Goal: Transaction & Acquisition: Subscribe to service/newsletter

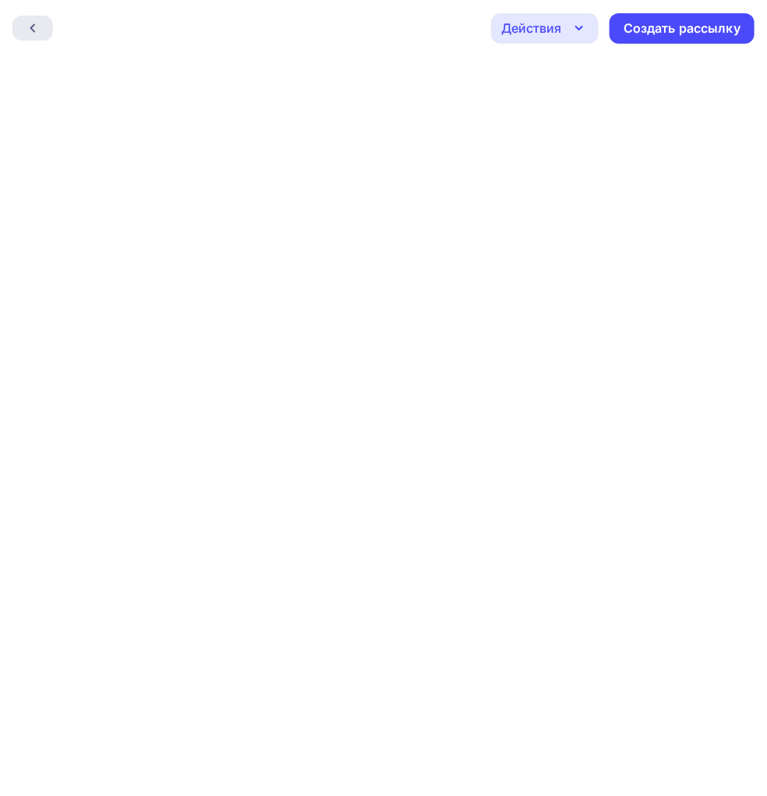
click at [40, 24] on div at bounding box center [32, 28] width 41 height 25
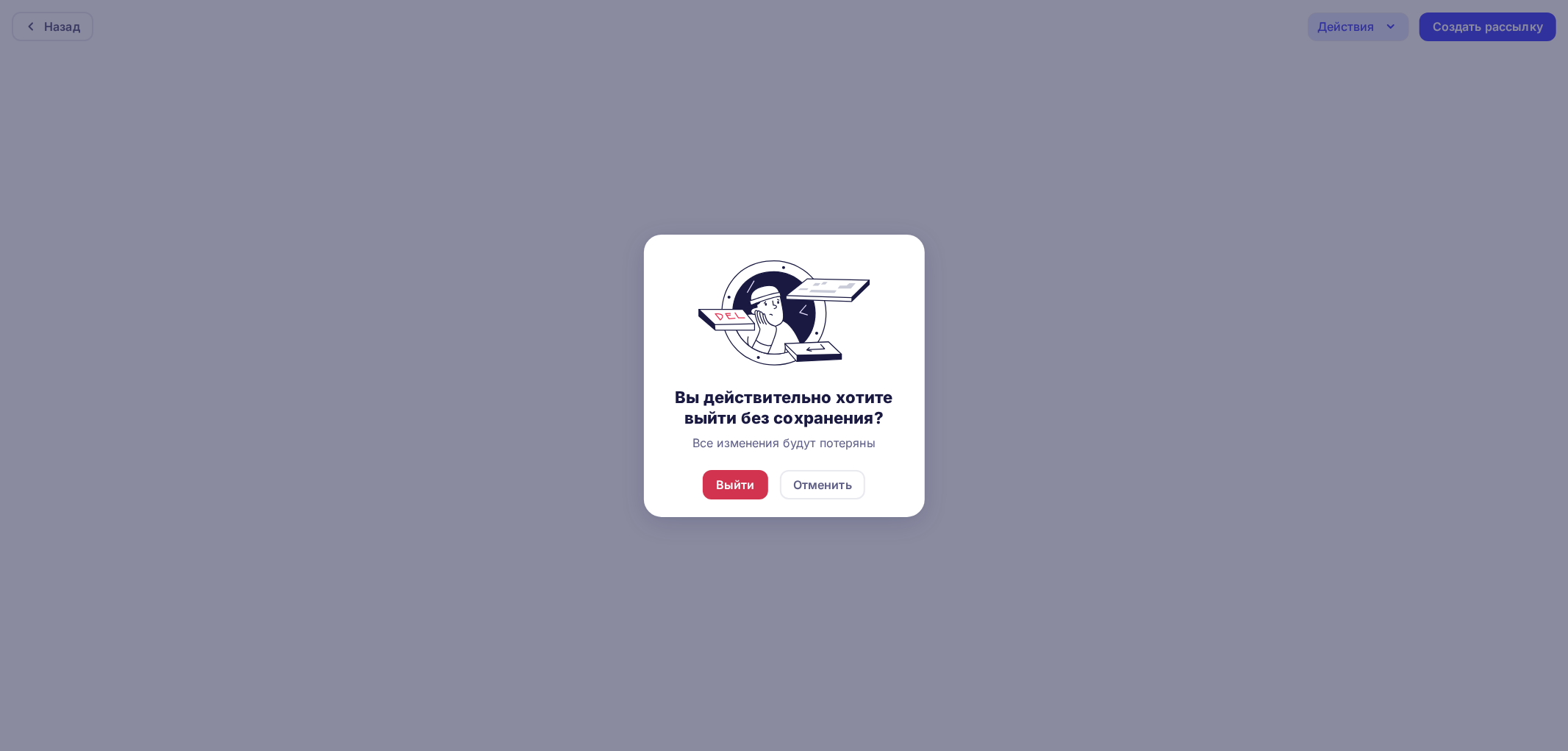
click at [723, 470] on div "Выйти" at bounding box center [735, 484] width 65 height 29
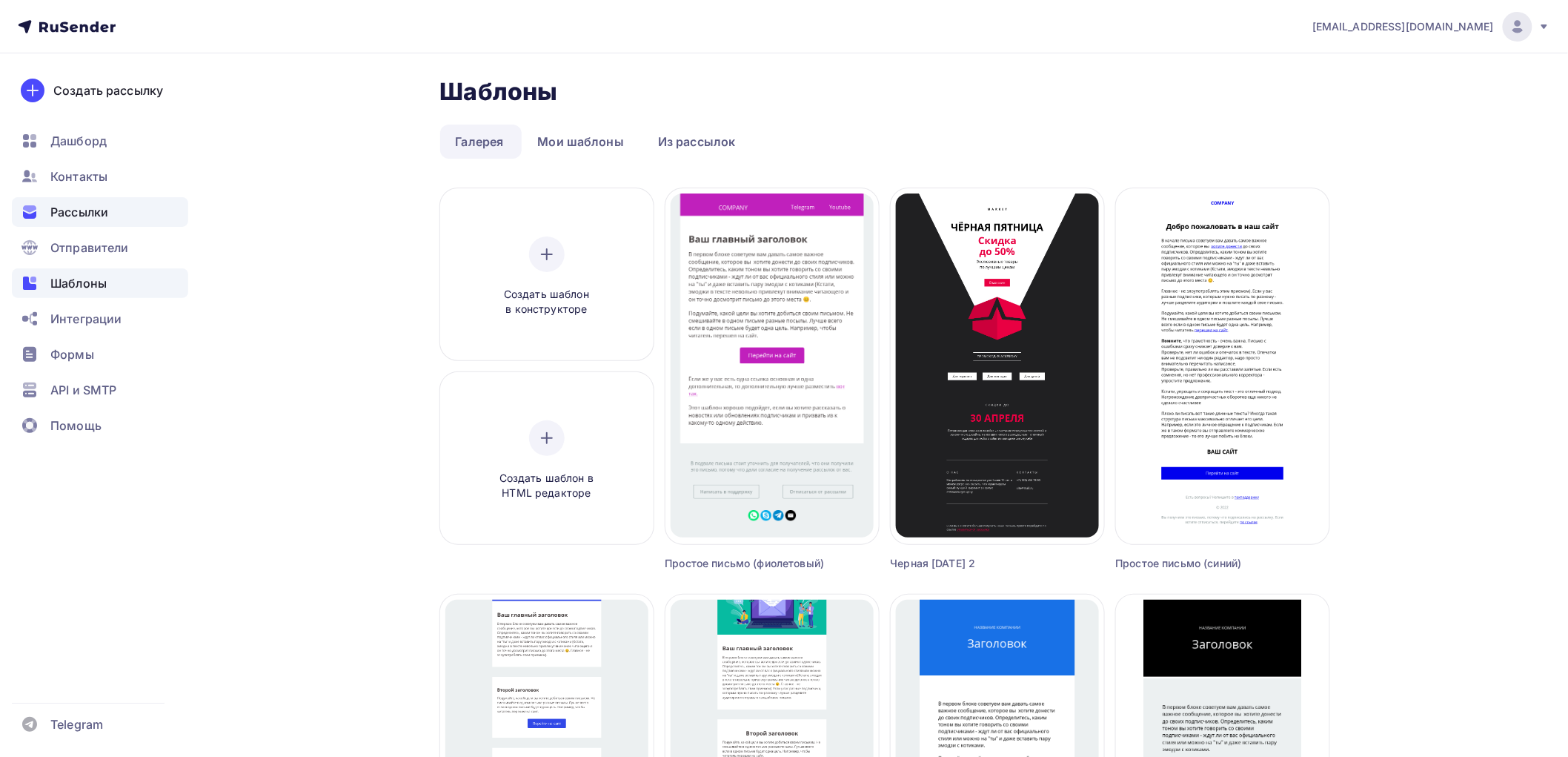
click at [86, 204] on span "Рассылки" at bounding box center [79, 212] width 58 height 18
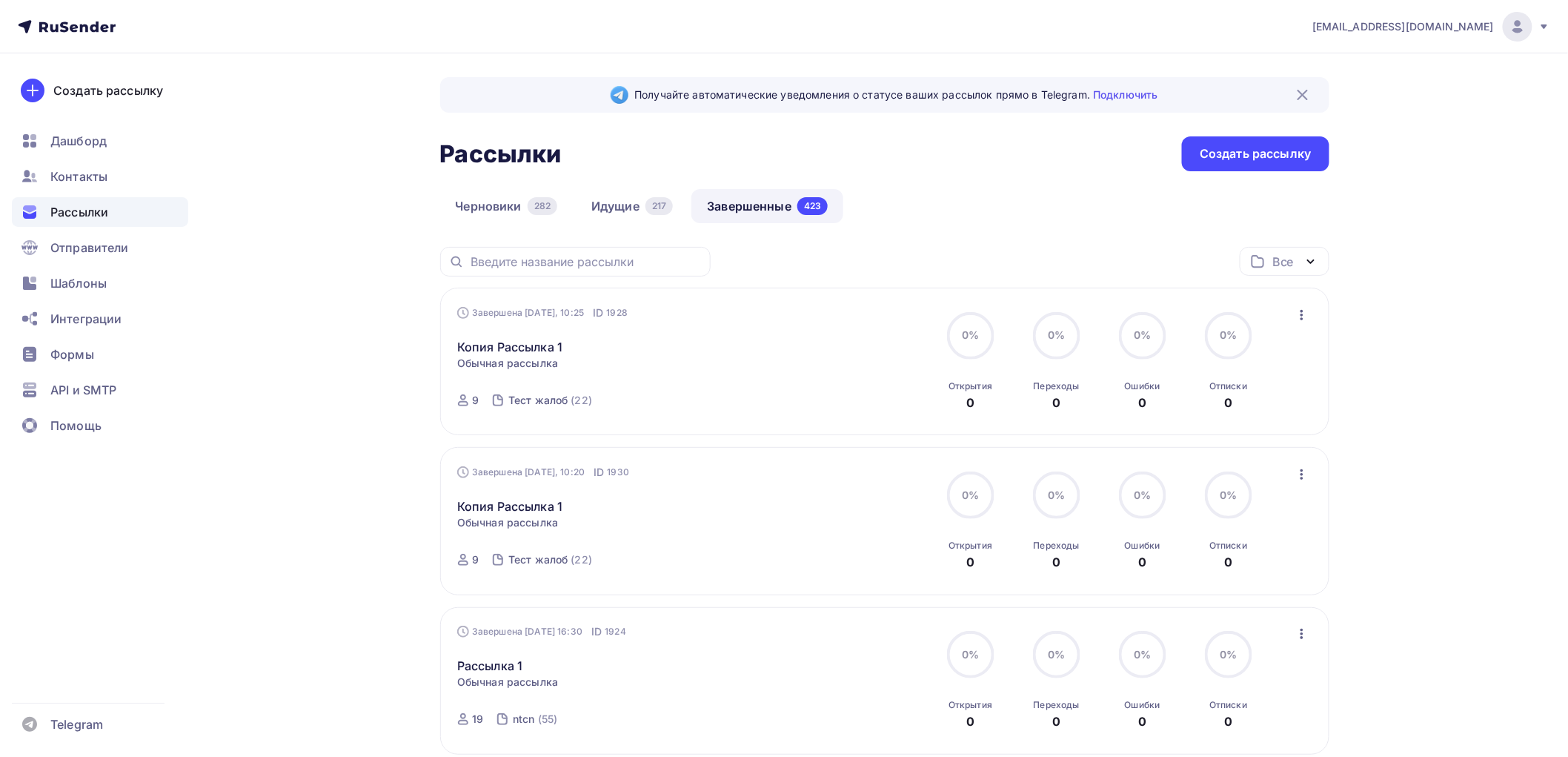
click at [728, 314] on icon "button" at bounding box center [1302, 315] width 18 height 18
drag, startPoint x: 1203, startPoint y: 417, endPoint x: 1170, endPoint y: 397, distance: 38.6
click at [728, 417] on div "Копировать в новую" at bounding box center [1234, 413] width 152 height 18
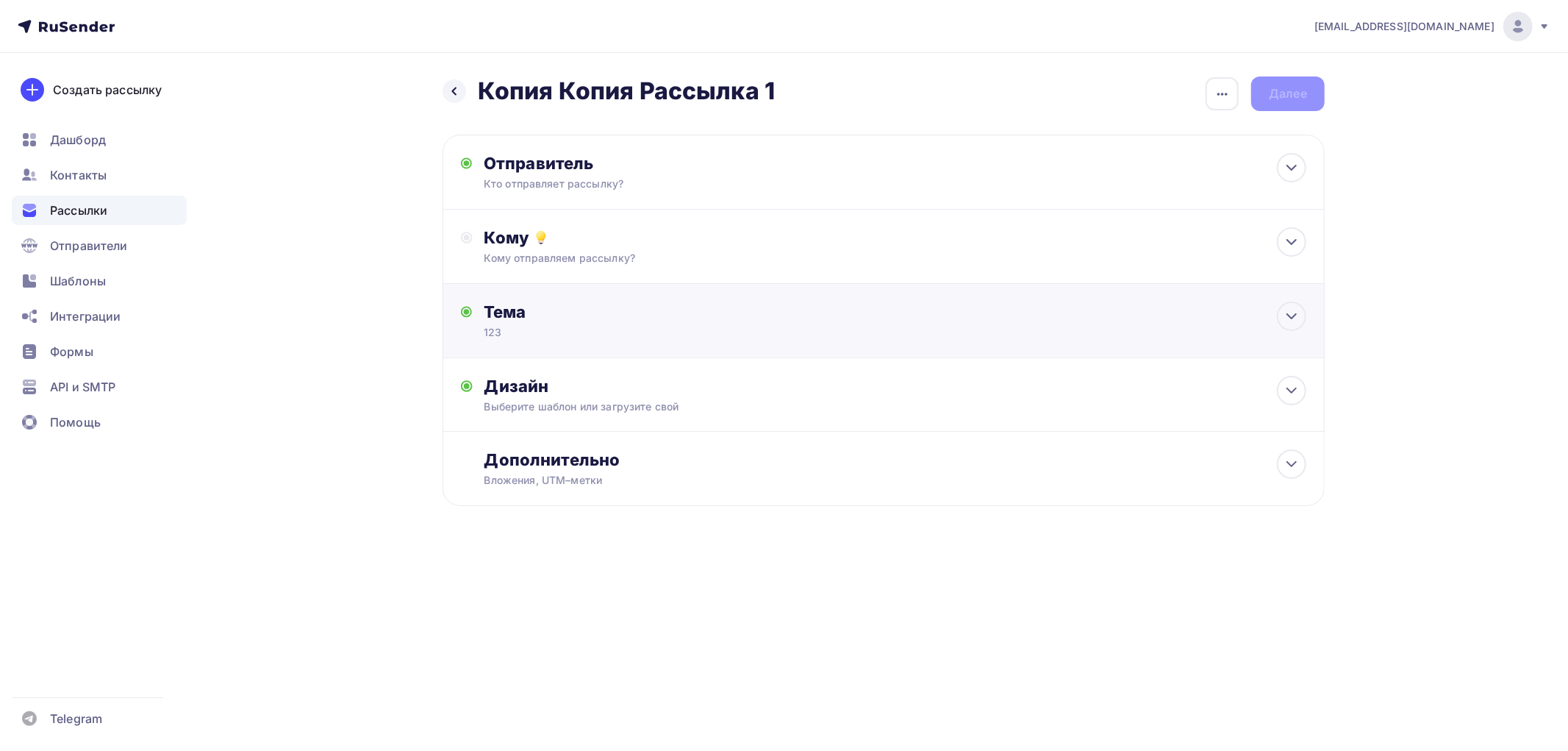
click at [512, 289] on div "Отправитель Кто отправляет рассылку? Email * [EMAIL_ADDRESS][DOMAIN_NAME] [EMAI…" at bounding box center [883, 321] width 882 height 372
click at [581, 242] on div "Кому" at bounding box center [895, 238] width 822 height 21
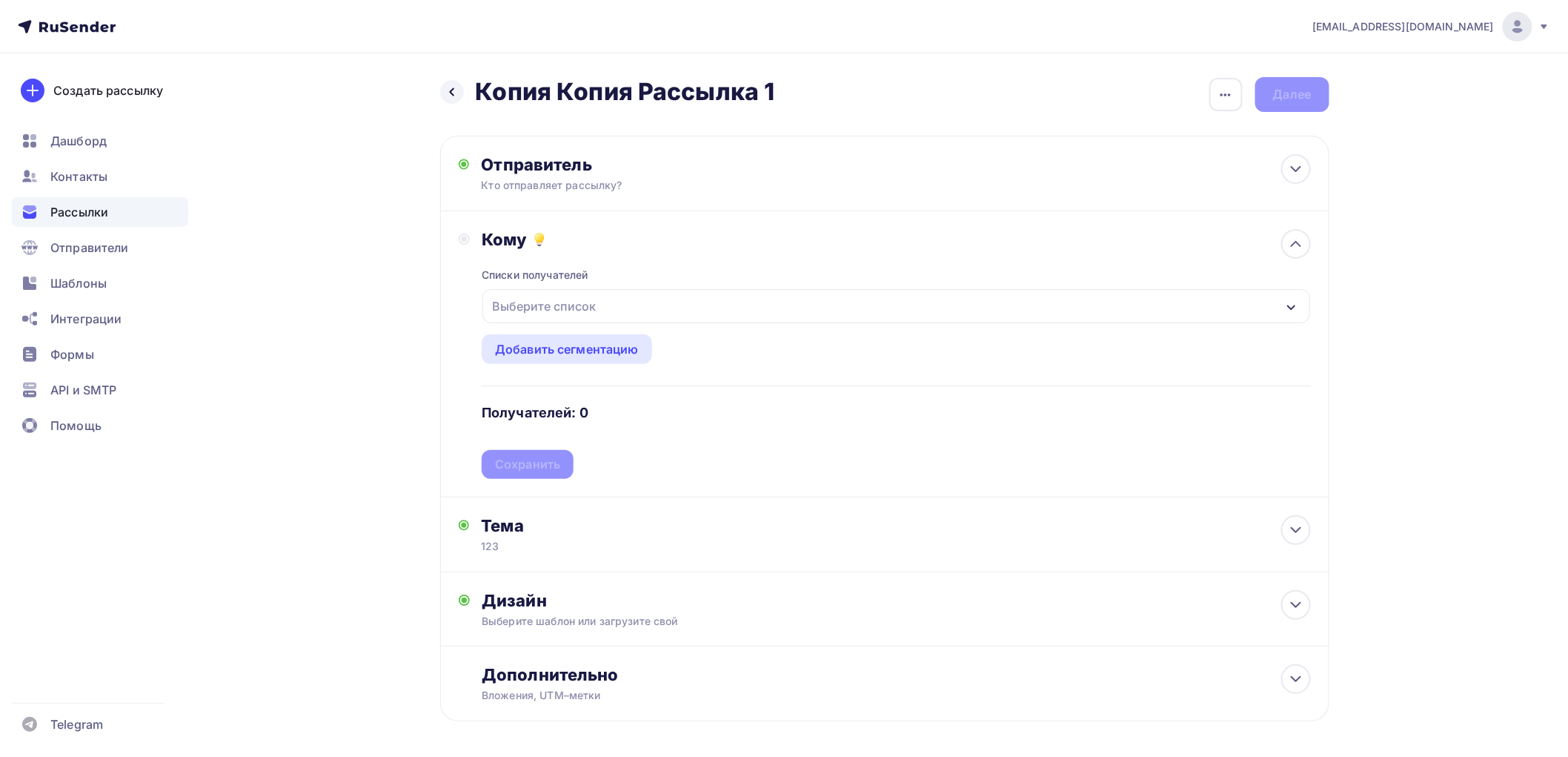
click at [592, 323] on div "Выберите список" at bounding box center [896, 306] width 827 height 34
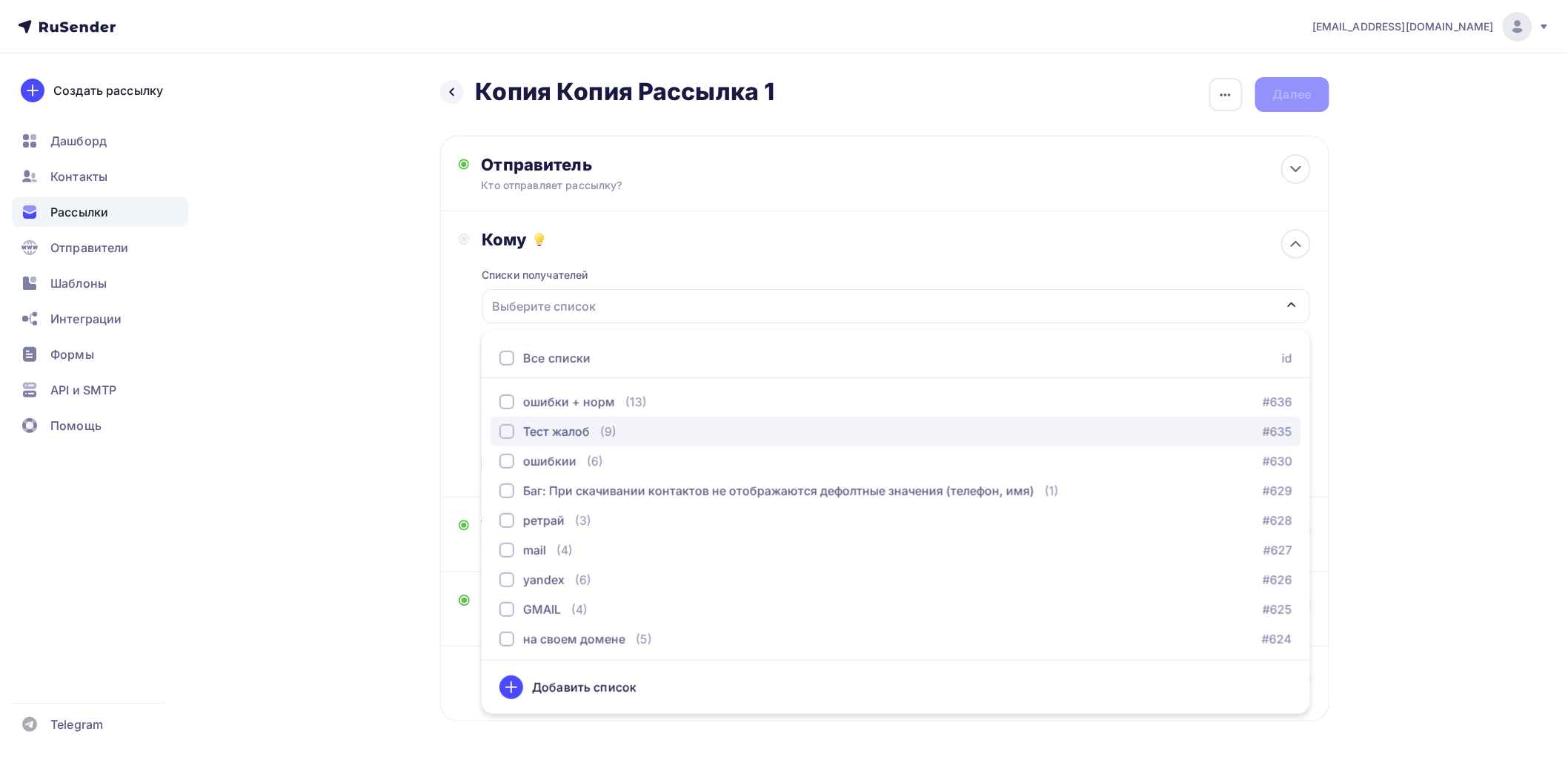
click at [549, 431] on div "Тест жалоб" at bounding box center [556, 431] width 67 height 18
click at [337, 408] on div "Назад Копия Копия Рассылка 1 Копия Копия Рассылка 1 Закончить позже Переименова…" at bounding box center [784, 435] width 1214 height 764
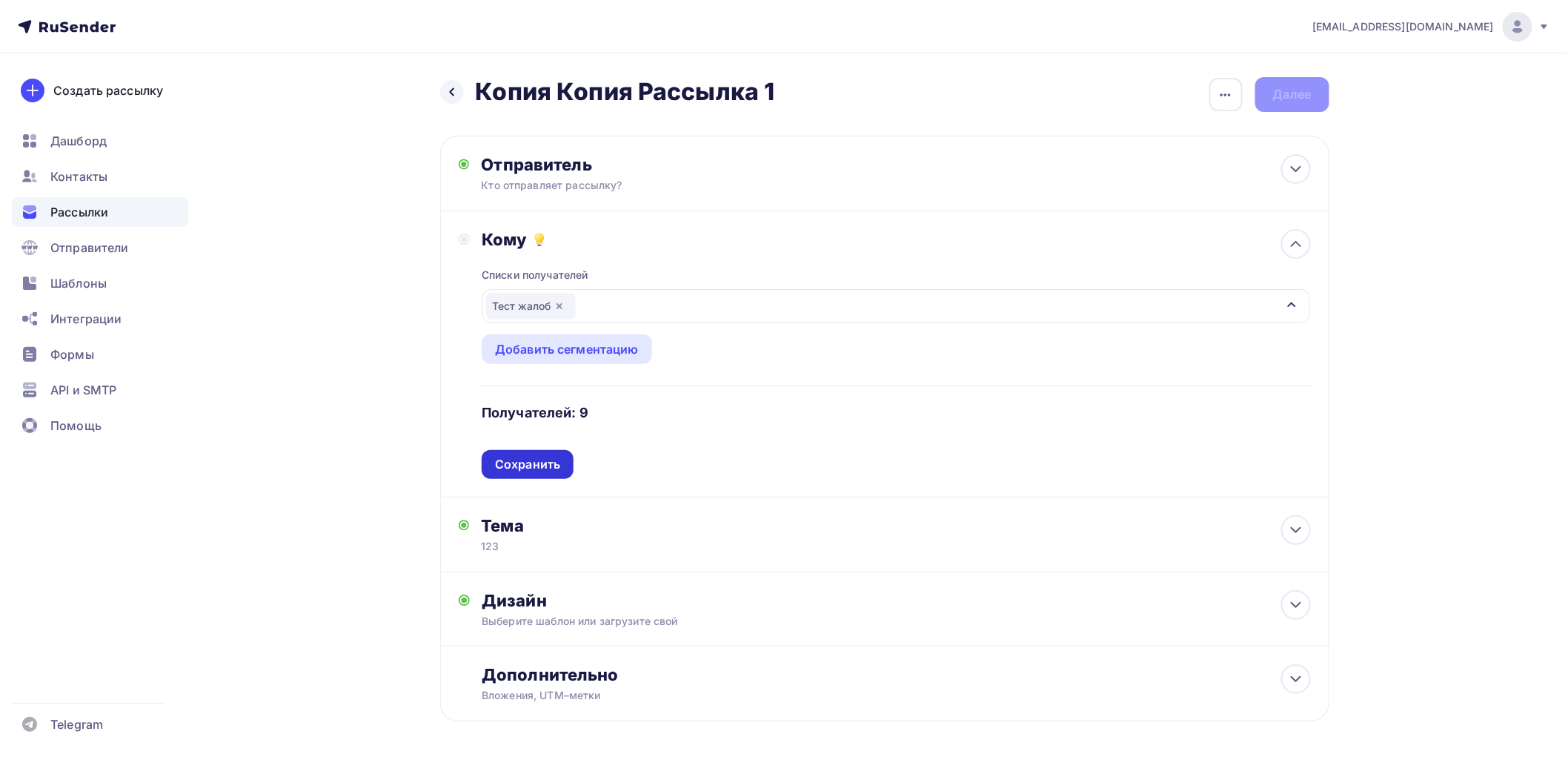
click at [501, 461] on div "Списки получателей Тест жалоб Все списки id ошибки + норм (13) #636 Тест жалоб …" at bounding box center [896, 364] width 828 height 229
click at [502, 456] on div "Сохранить" at bounding box center [528, 464] width 66 height 17
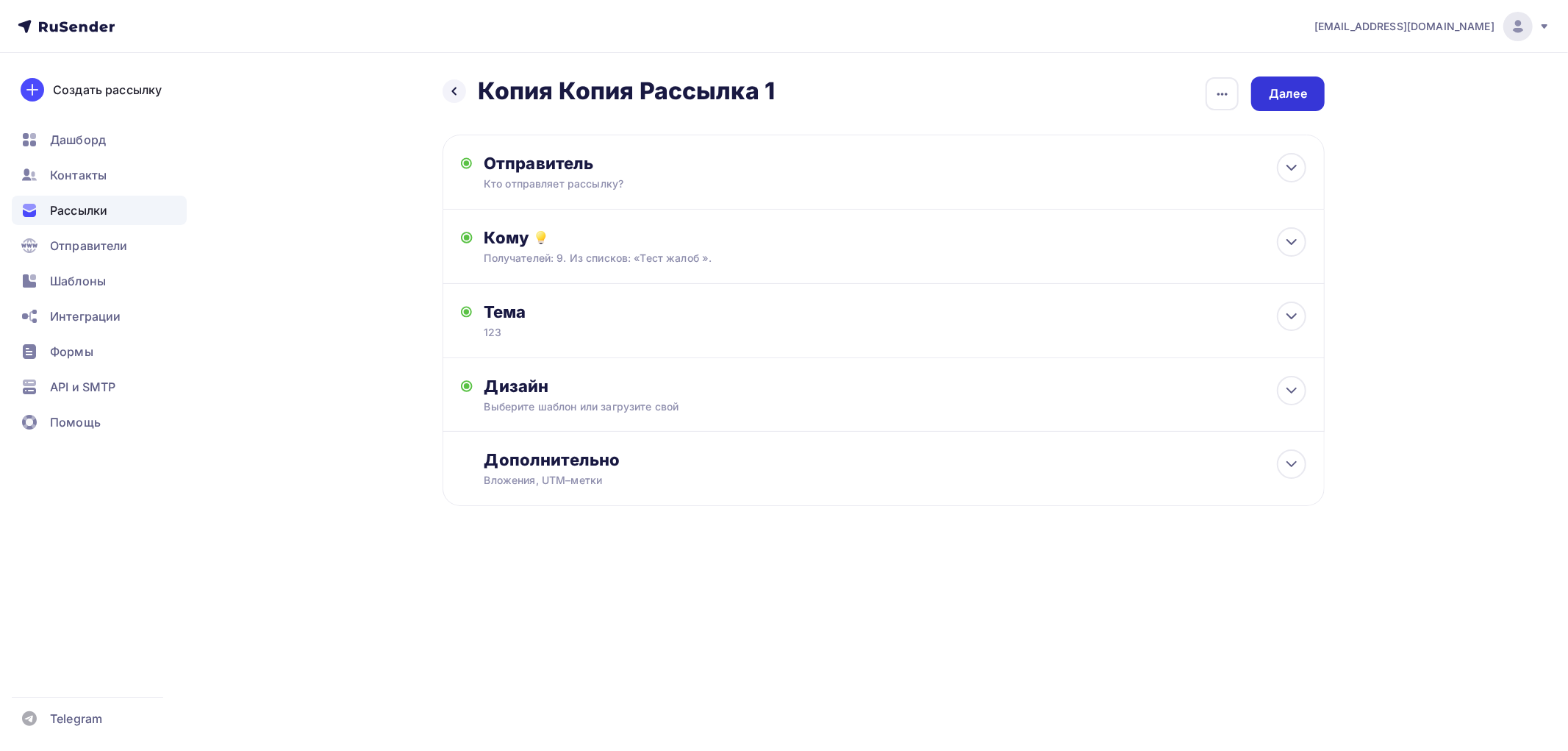
drag, startPoint x: 1251, startPoint y: 97, endPoint x: 1284, endPoint y: 89, distance: 34.0
click at [723, 97] on div "Далее" at bounding box center [1288, 93] width 74 height 35
click at [723, 90] on div "Далее" at bounding box center [1288, 93] width 39 height 17
click at [723, 91] on div "Далее" at bounding box center [1288, 93] width 39 height 17
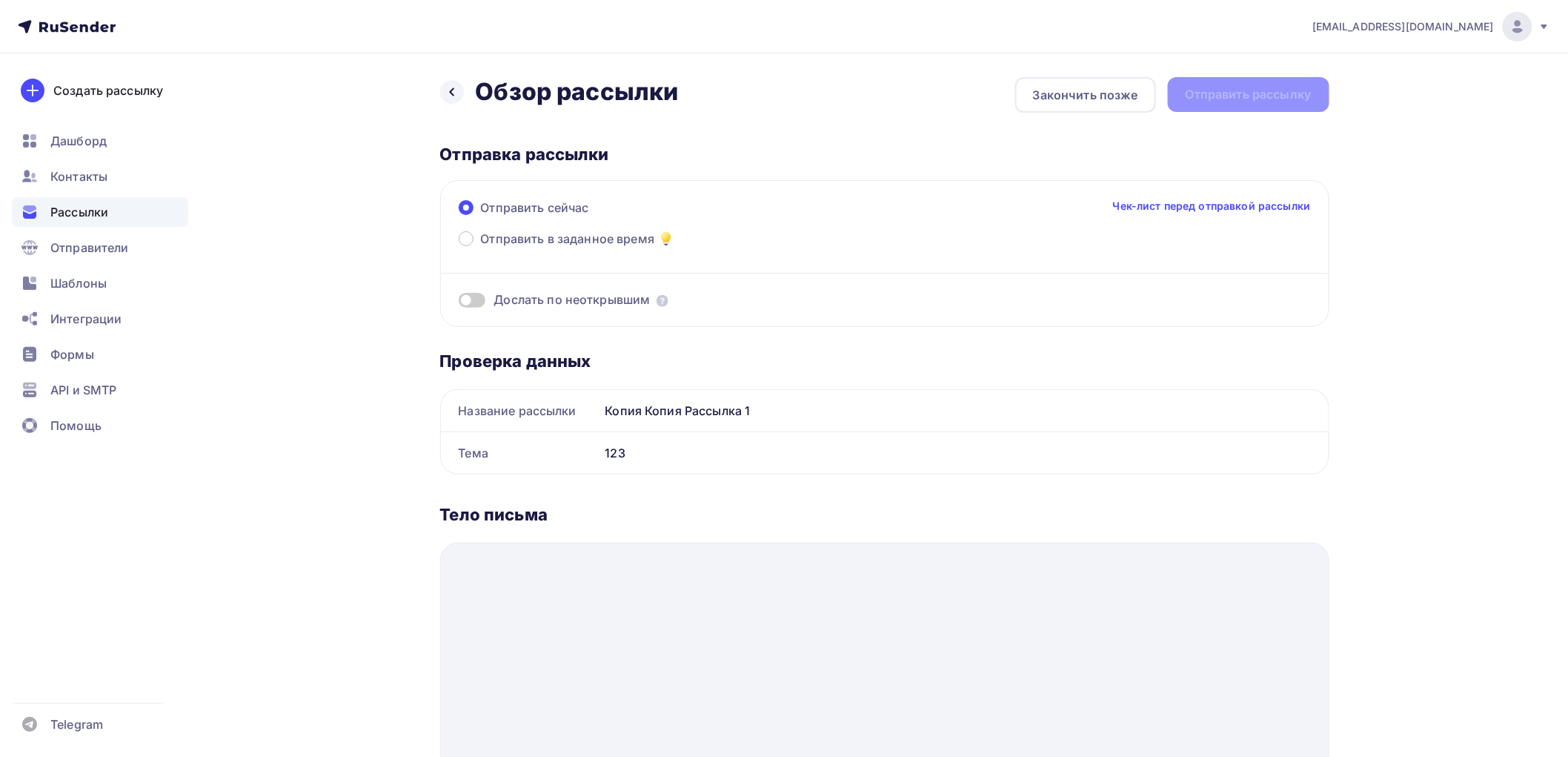
click at [728, 99] on div "Назад Обзор рассылки Обзор рассылки Закончить позже Отправить рассылку" at bounding box center [884, 94] width 889 height 35
click at [455, 98] on div at bounding box center [452, 91] width 24 height 24
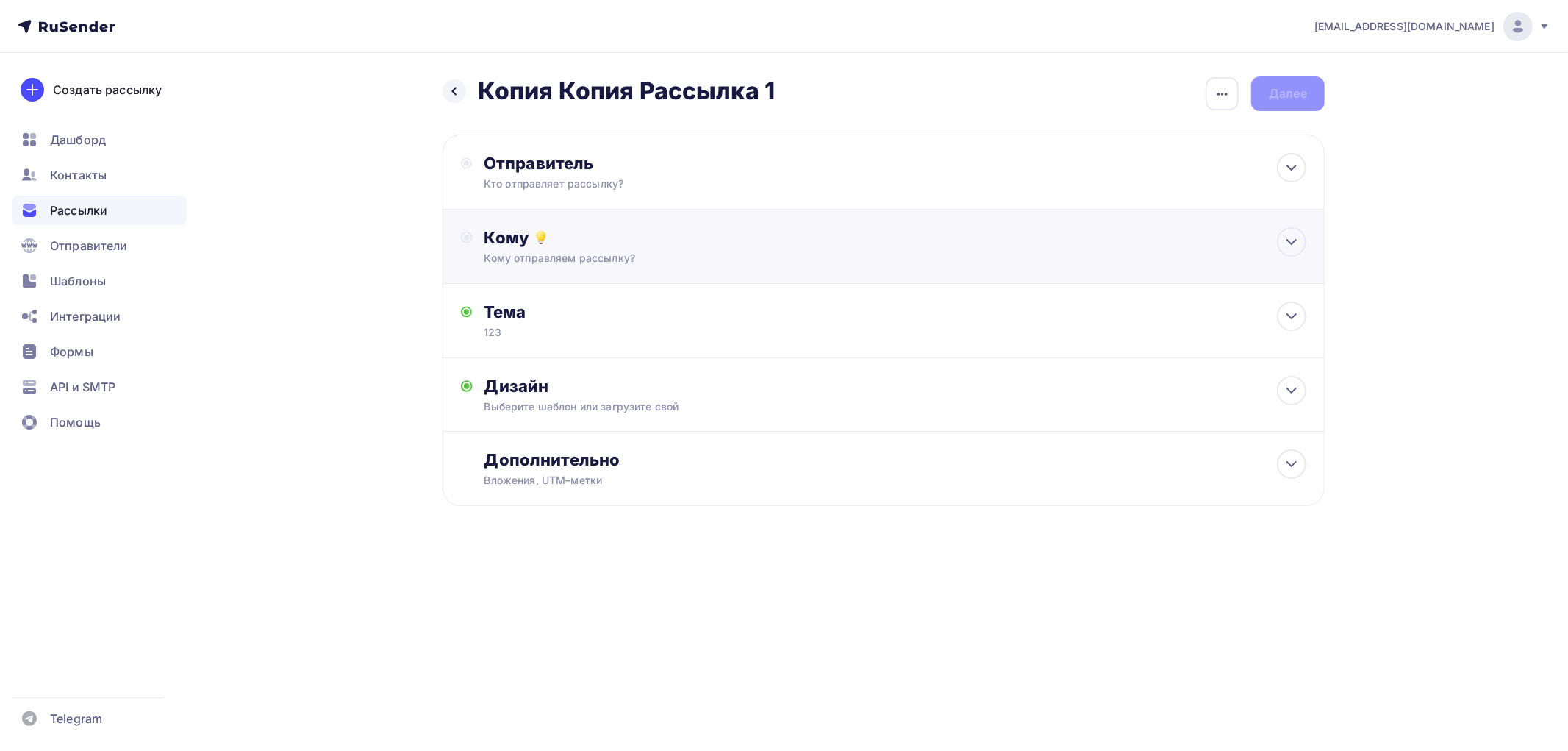
click at [591, 271] on div "Кому Кому отправляем рассылку? Списки получателей Выберите список Все списки id…" at bounding box center [883, 246] width 882 height 75
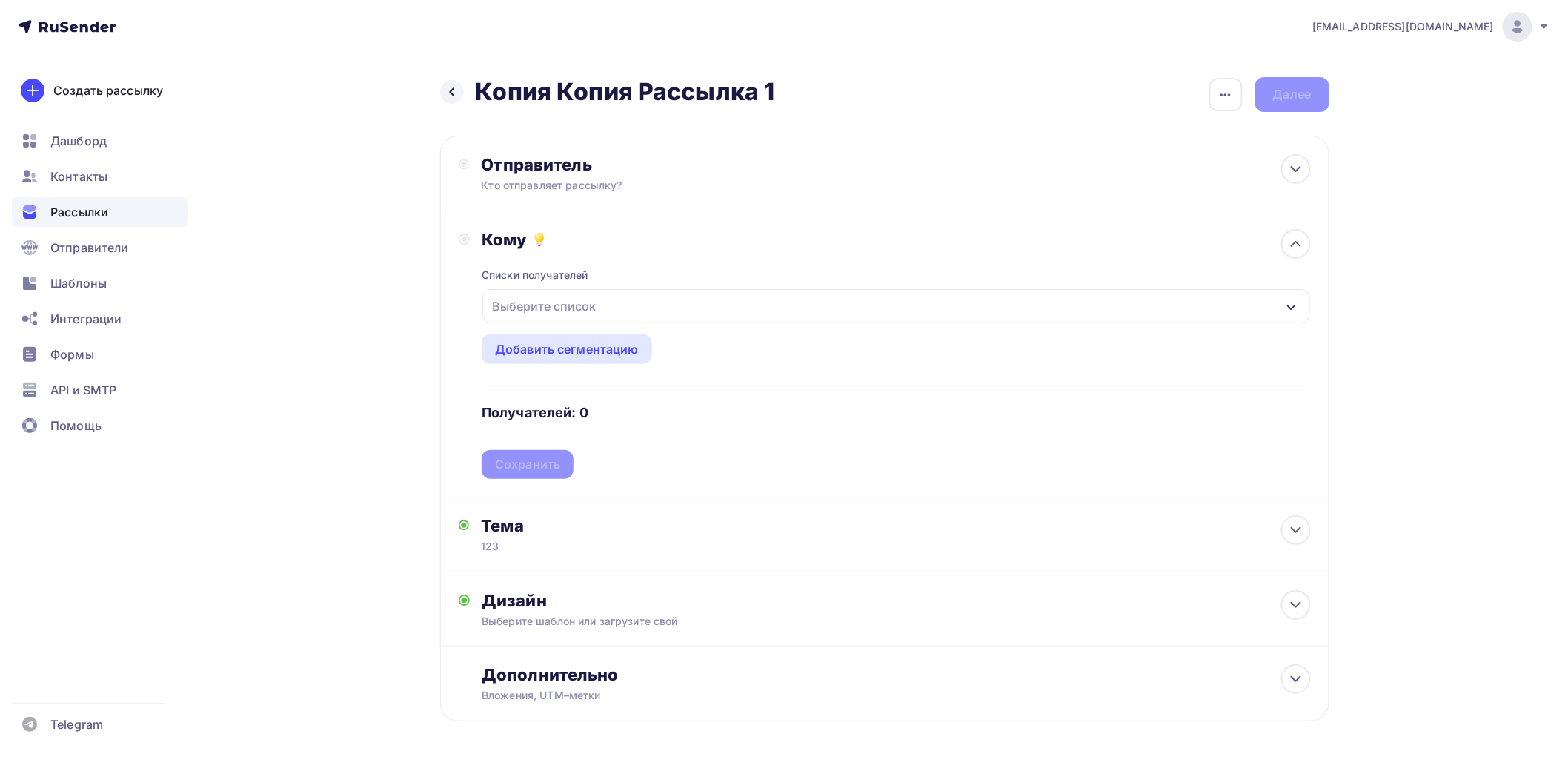
click at [547, 315] on div "Выберите список" at bounding box center [544, 306] width 116 height 27
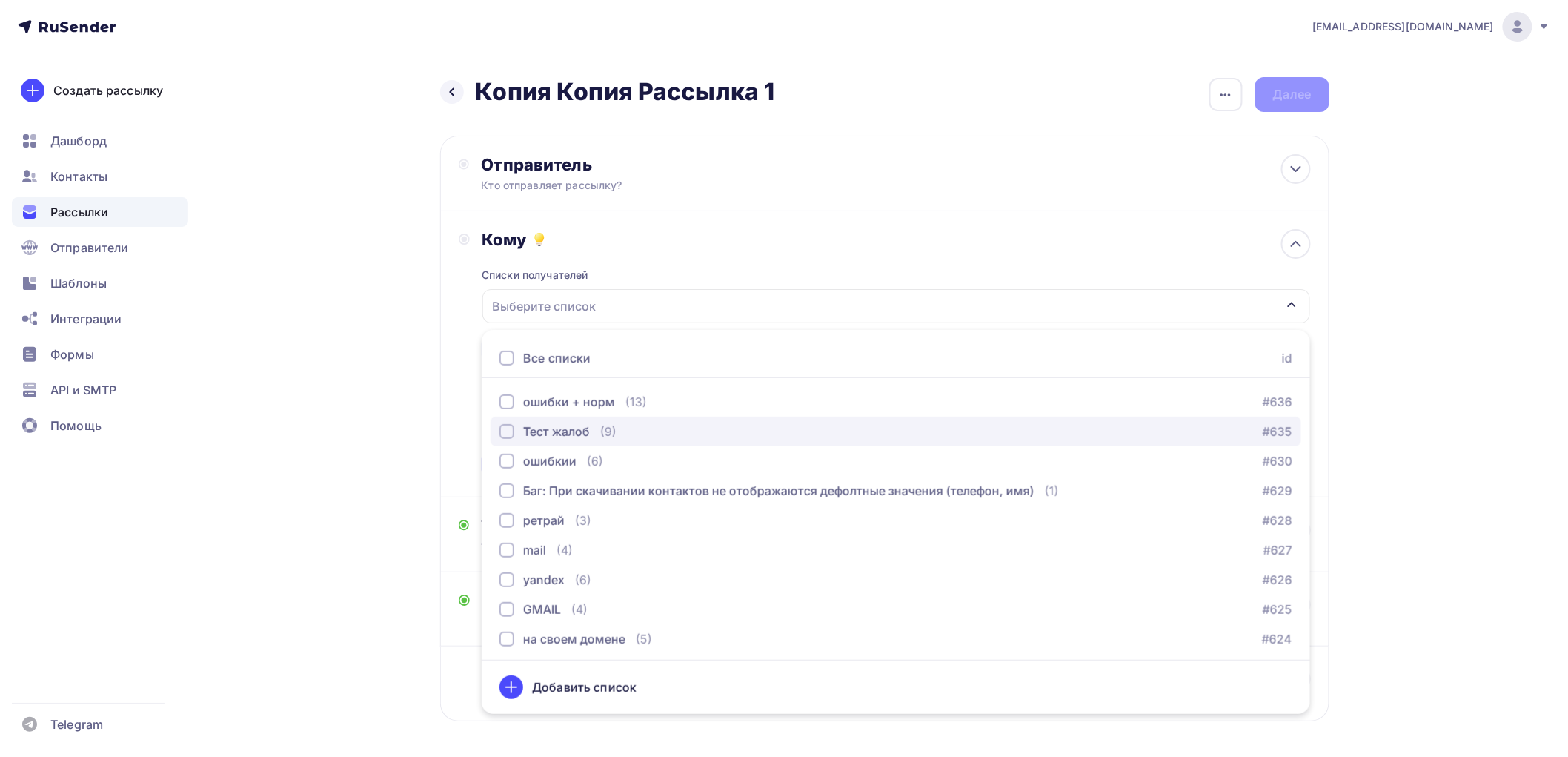
click at [586, 431] on div "Тест жалоб" at bounding box center [556, 431] width 67 height 18
click at [438, 401] on div "Назад Копия Копия Рассылка 1 Копия Копия Рассылка 1 Закончить позже Переименова…" at bounding box center [784, 435] width 1214 height 764
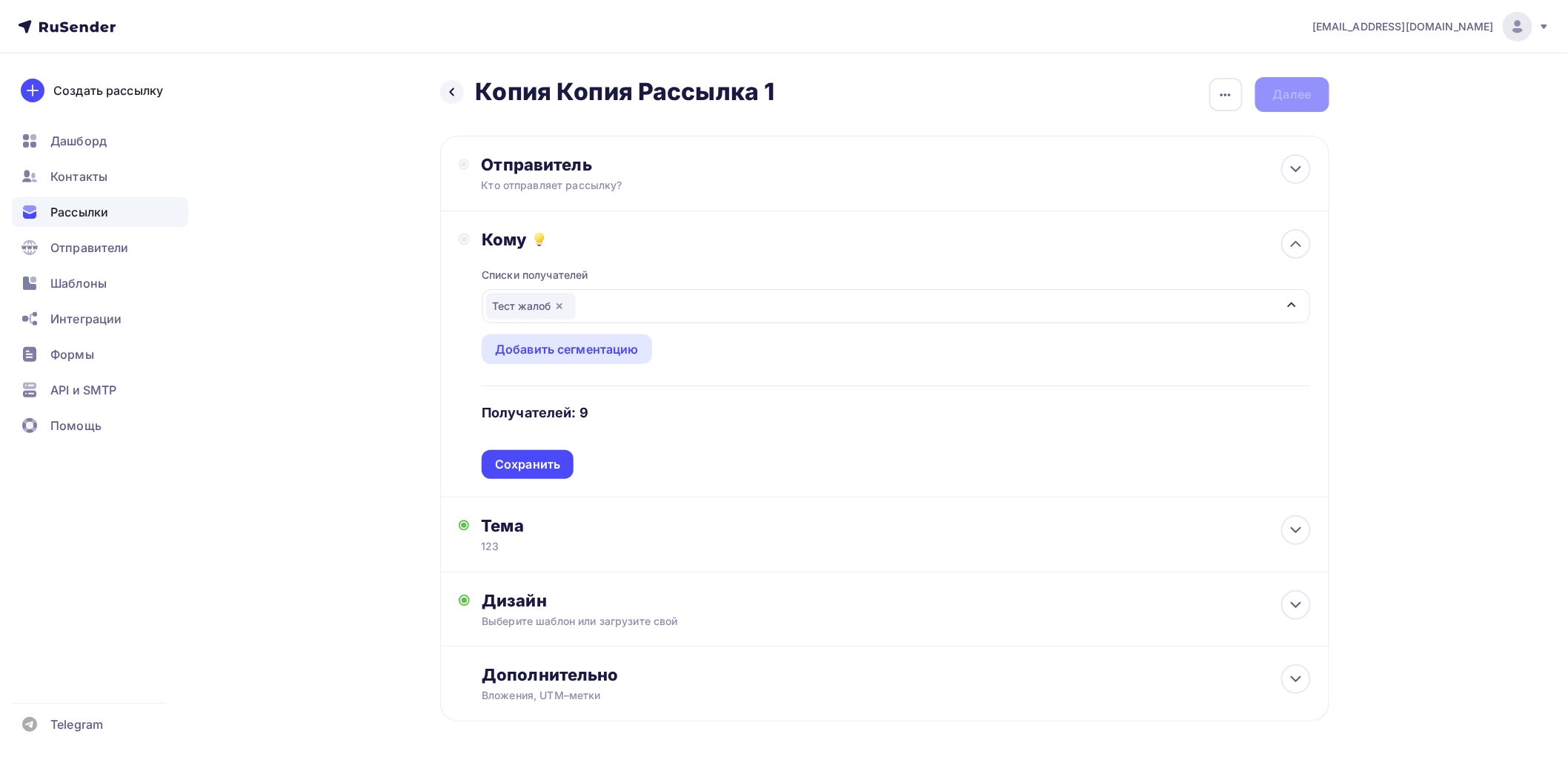
click at [534, 462] on div "Списки получателей Тест жалоб Все списки id ошибки + норм (13) #636 Тест жалоб …" at bounding box center [896, 364] width 828 height 229
click at [529, 440] on div "Списки получателей Тест жалоб Все списки id ошибки + норм (13) #636 Тест жалоб …" at bounding box center [896, 364] width 828 height 229
click at [509, 468] on div "Сохранить" at bounding box center [528, 464] width 66 height 17
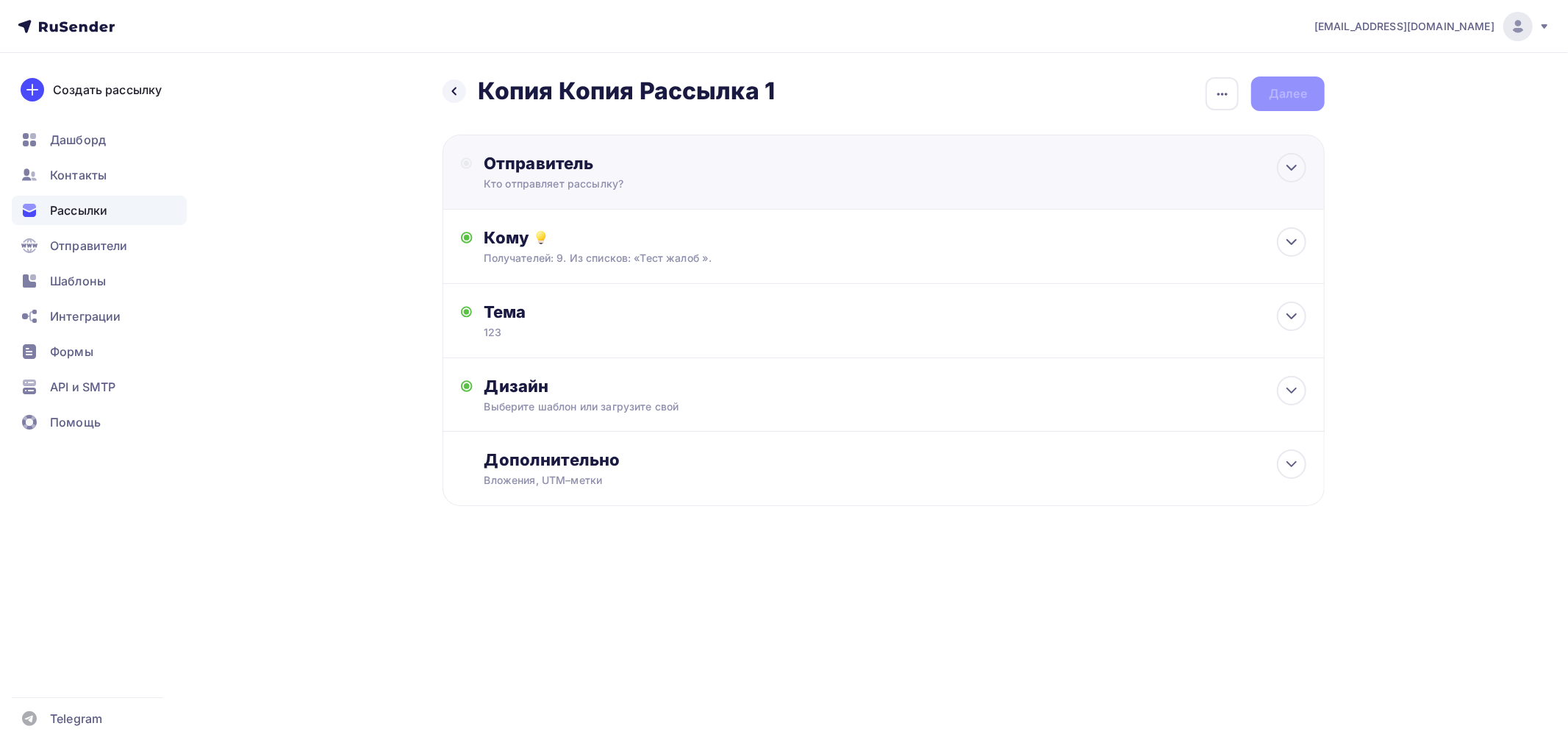
click at [590, 192] on div "Кто отправляет рассылку?" at bounding box center [627, 184] width 287 height 15
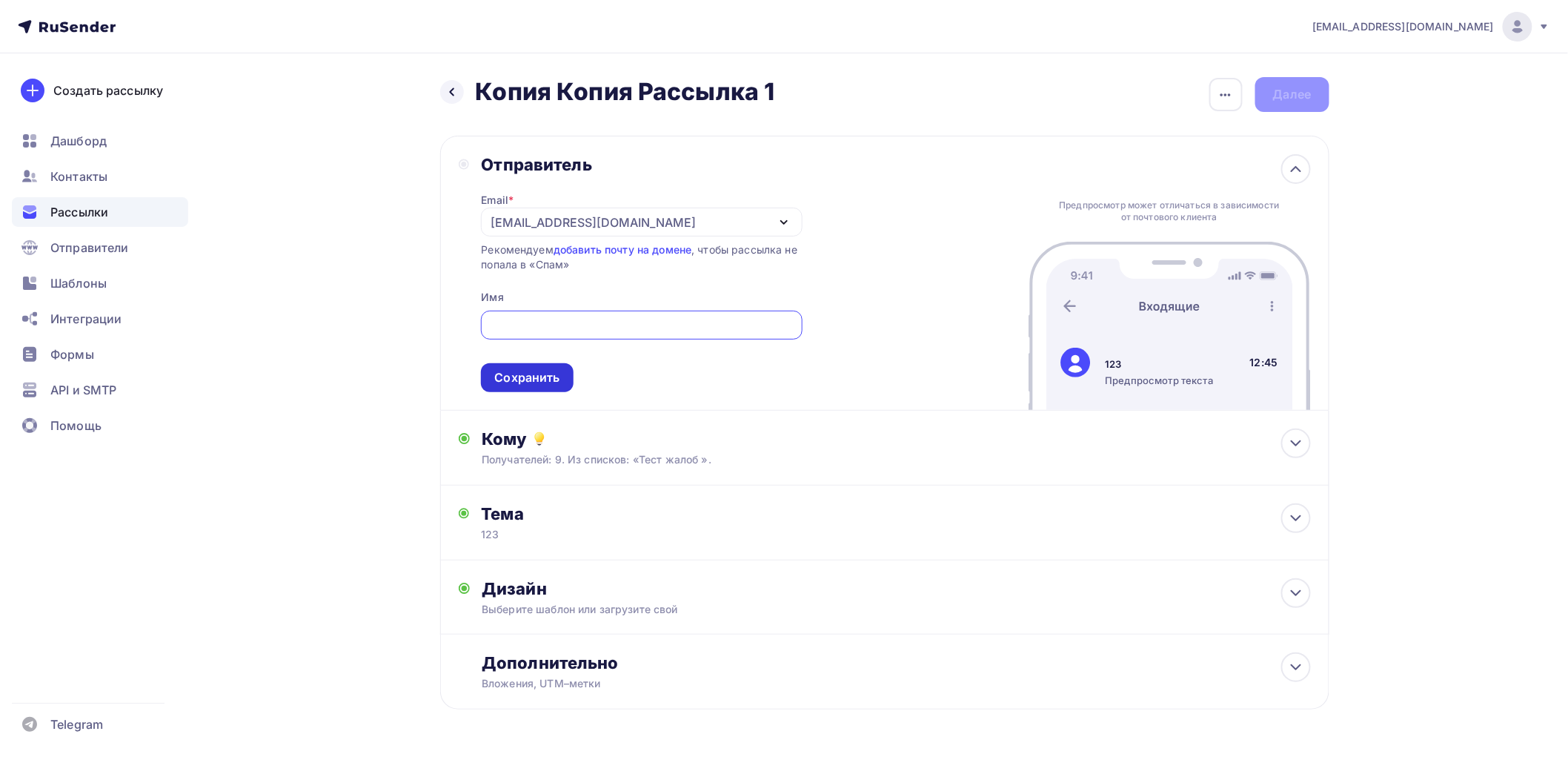
click at [529, 380] on div "Сохранить" at bounding box center [527, 378] width 66 height 17
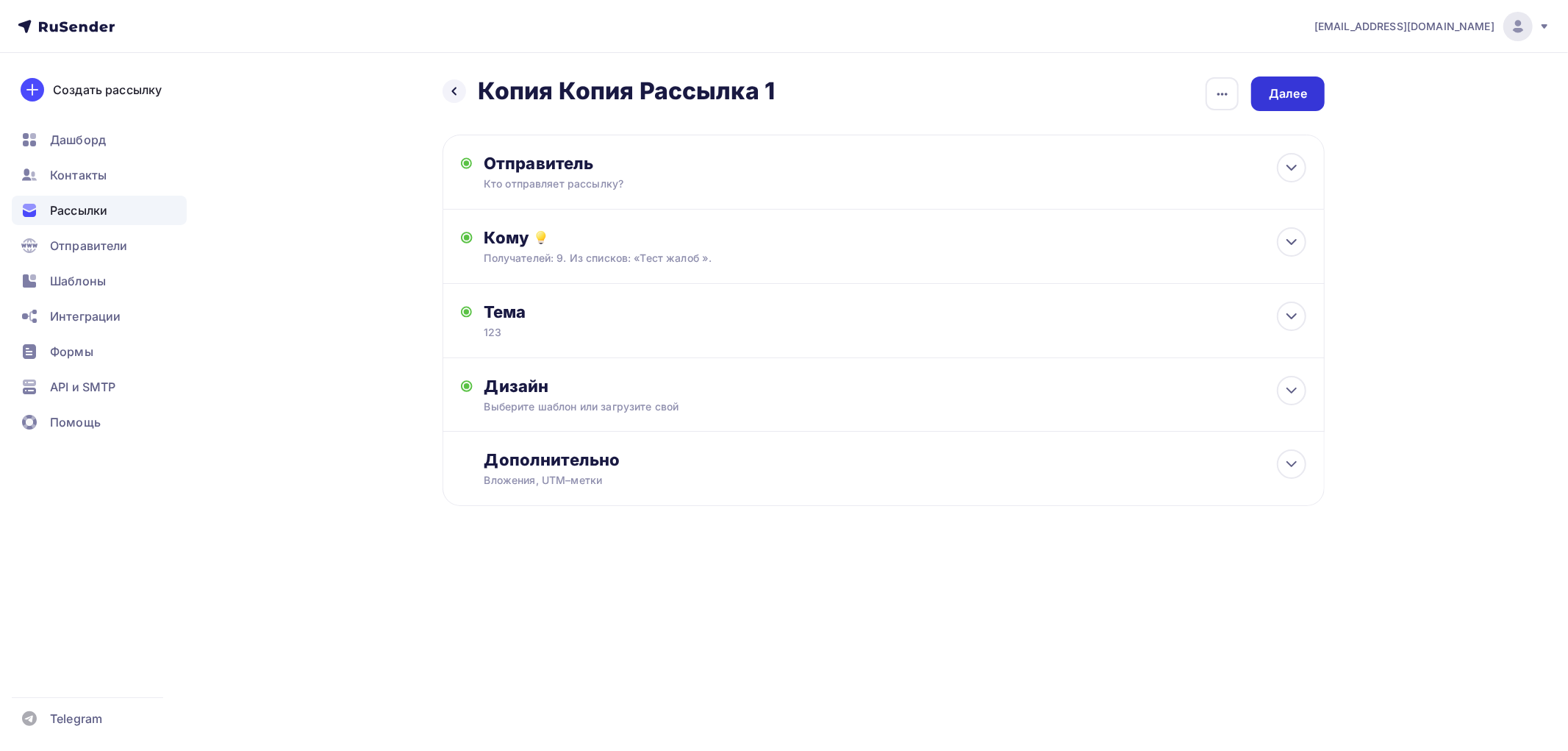
click at [723, 98] on div "Далее" at bounding box center [1288, 93] width 39 height 17
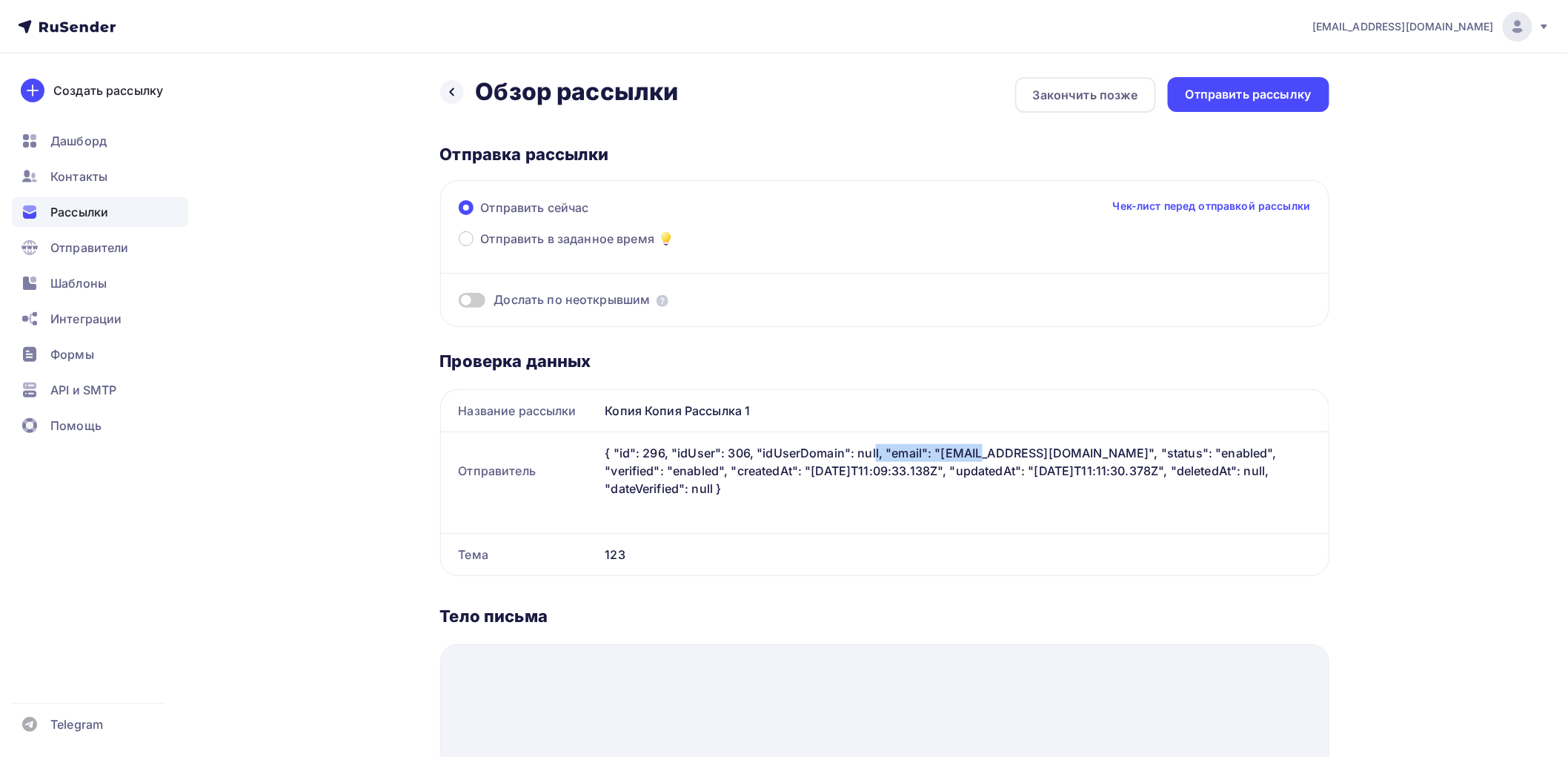
drag, startPoint x: 810, startPoint y: 456, endPoint x: 920, endPoint y: 461, distance: 110.1
click at [728, 461] on div "{ "id": 296, "idUser": 306, "idUserDomain": null, "email": "[EMAIL_ADDRESS][DOM…" at bounding box center [963, 470] width 729 height 77
click at [728, 480] on div "{ "id": 296, "idUser": 306, "idUserDomain": null, "email": "[EMAIL_ADDRESS][DOM…" at bounding box center [963, 470] width 729 height 77
click at [728, 100] on div "Отправить рассылку" at bounding box center [1249, 94] width 126 height 17
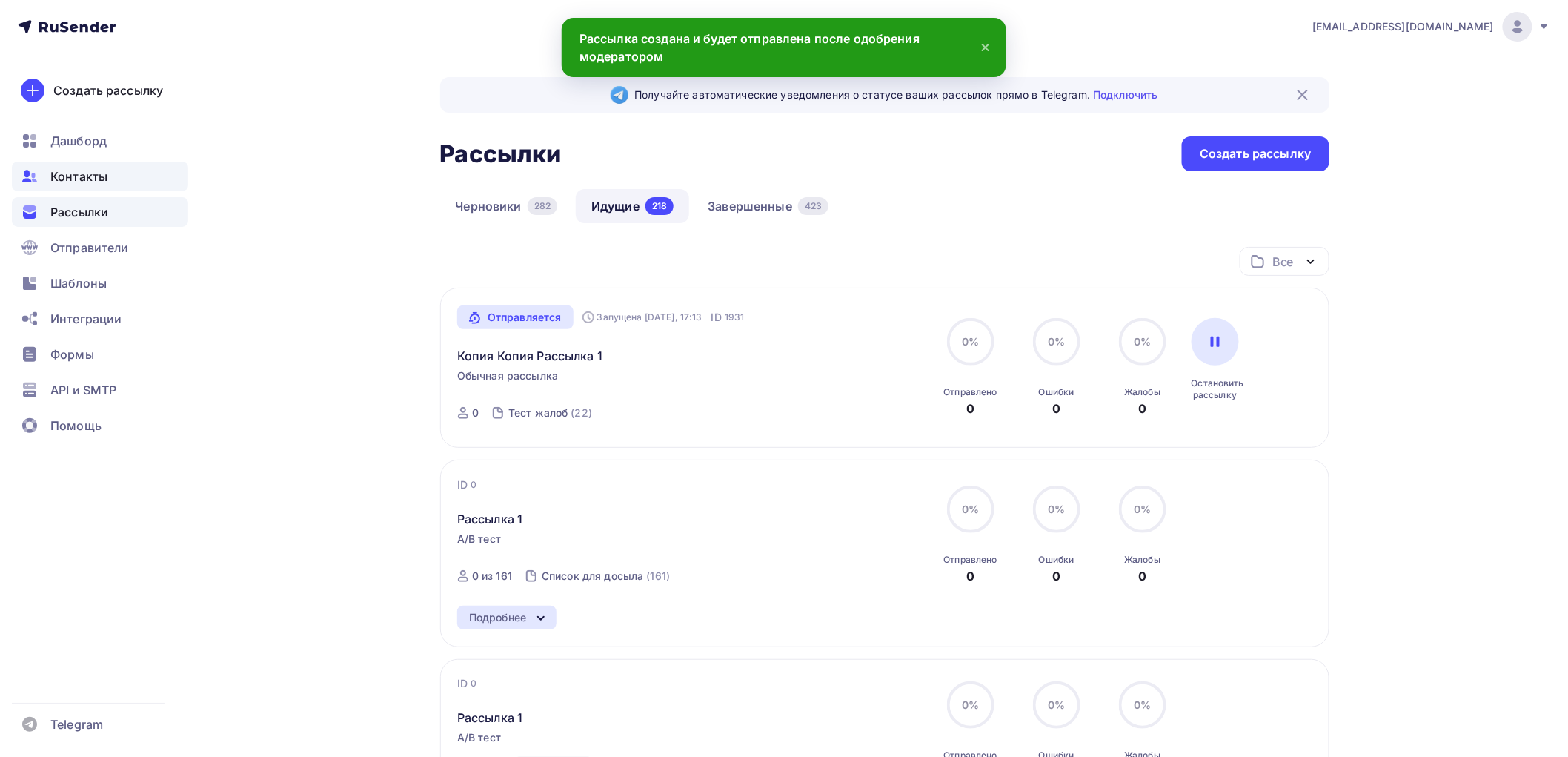
click at [128, 171] on div "Контакты" at bounding box center [99, 176] width 176 height 29
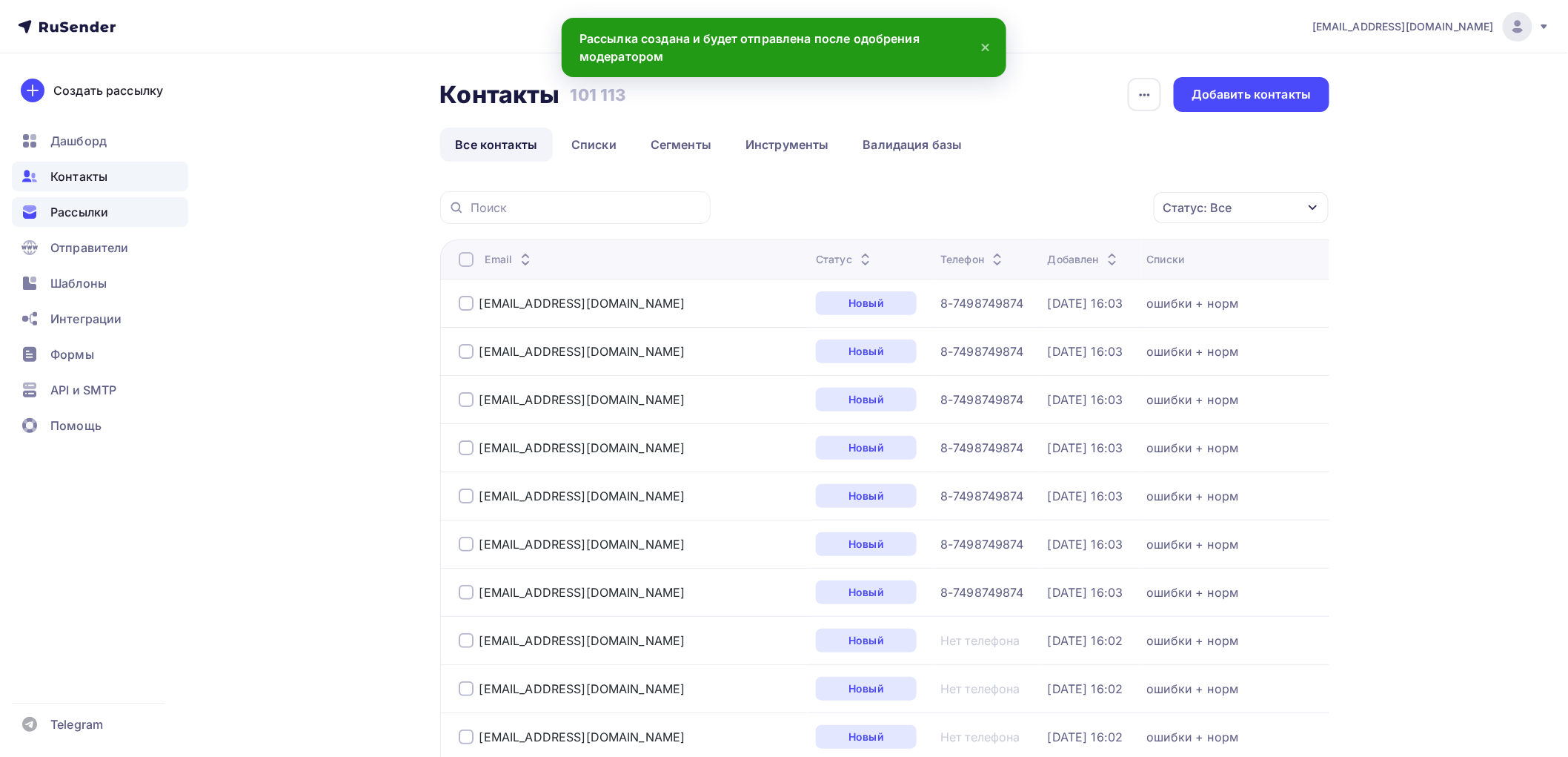
click at [111, 213] on div "Рассылки" at bounding box center [99, 211] width 176 height 29
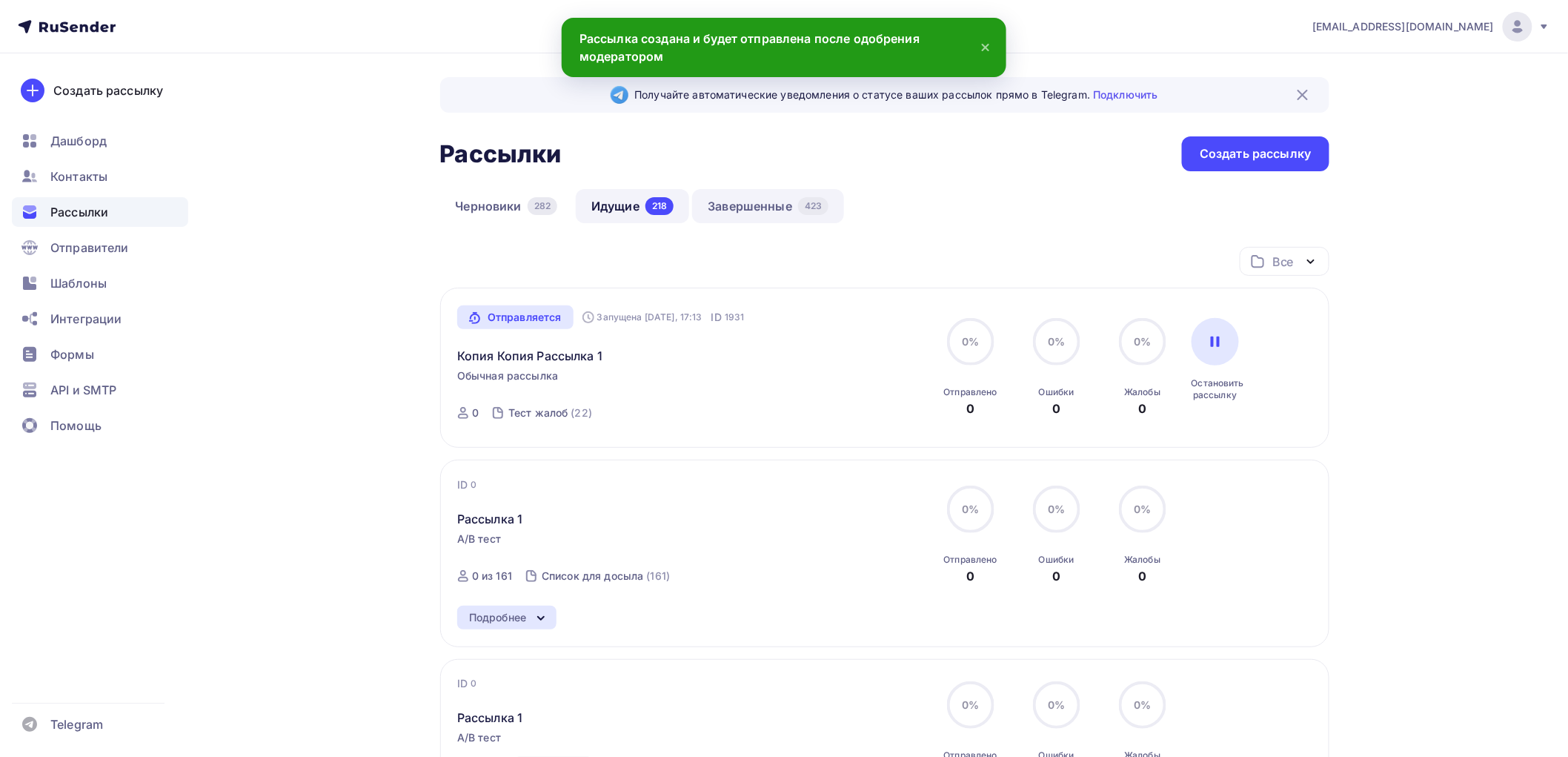
click at [728, 199] on div "423" at bounding box center [813, 205] width 30 height 18
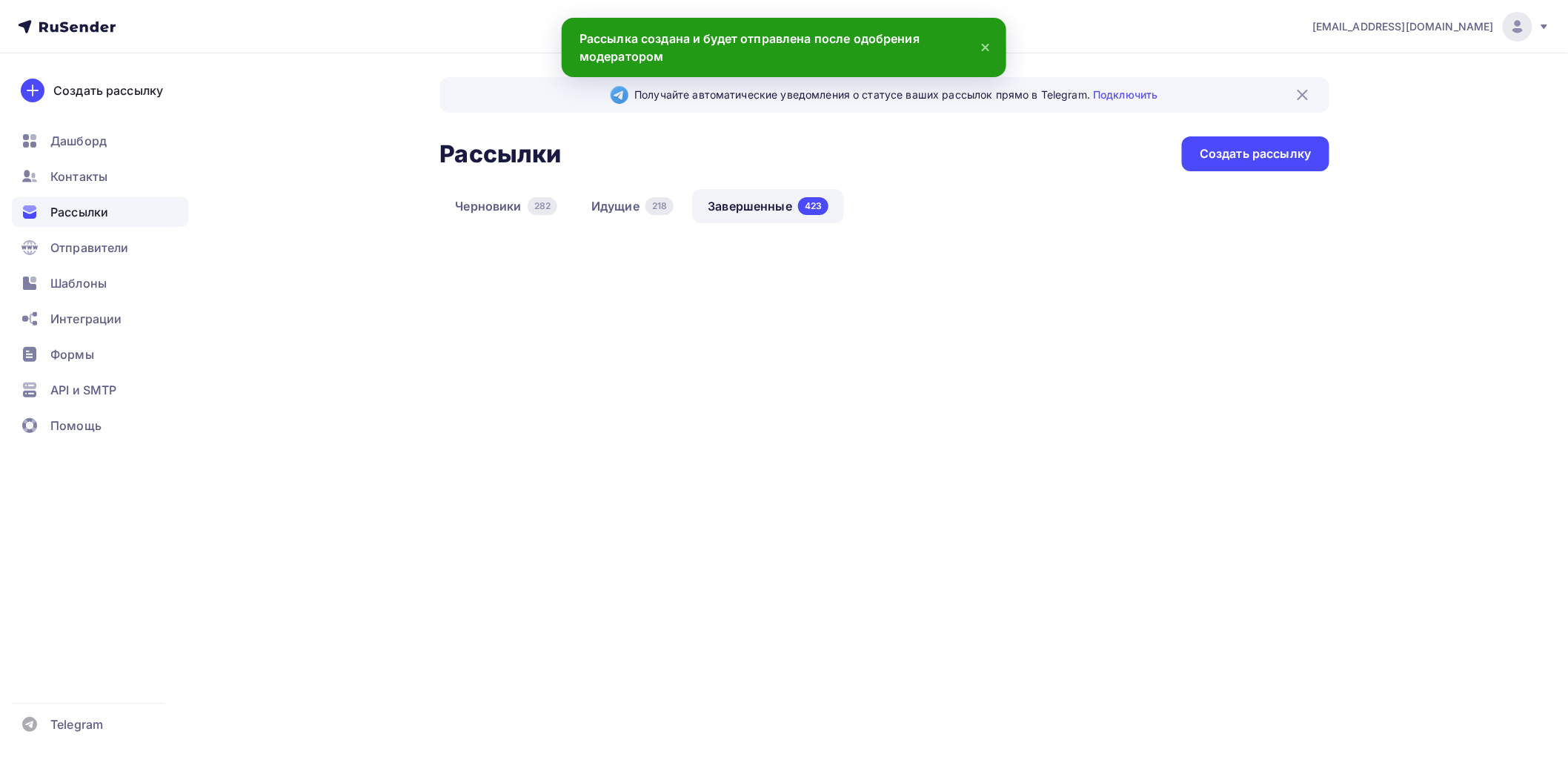
click at [604, 209] on link "Идущие 218" at bounding box center [632, 206] width 113 height 34
click at [610, 204] on link "Идущие 218" at bounding box center [632, 206] width 113 height 34
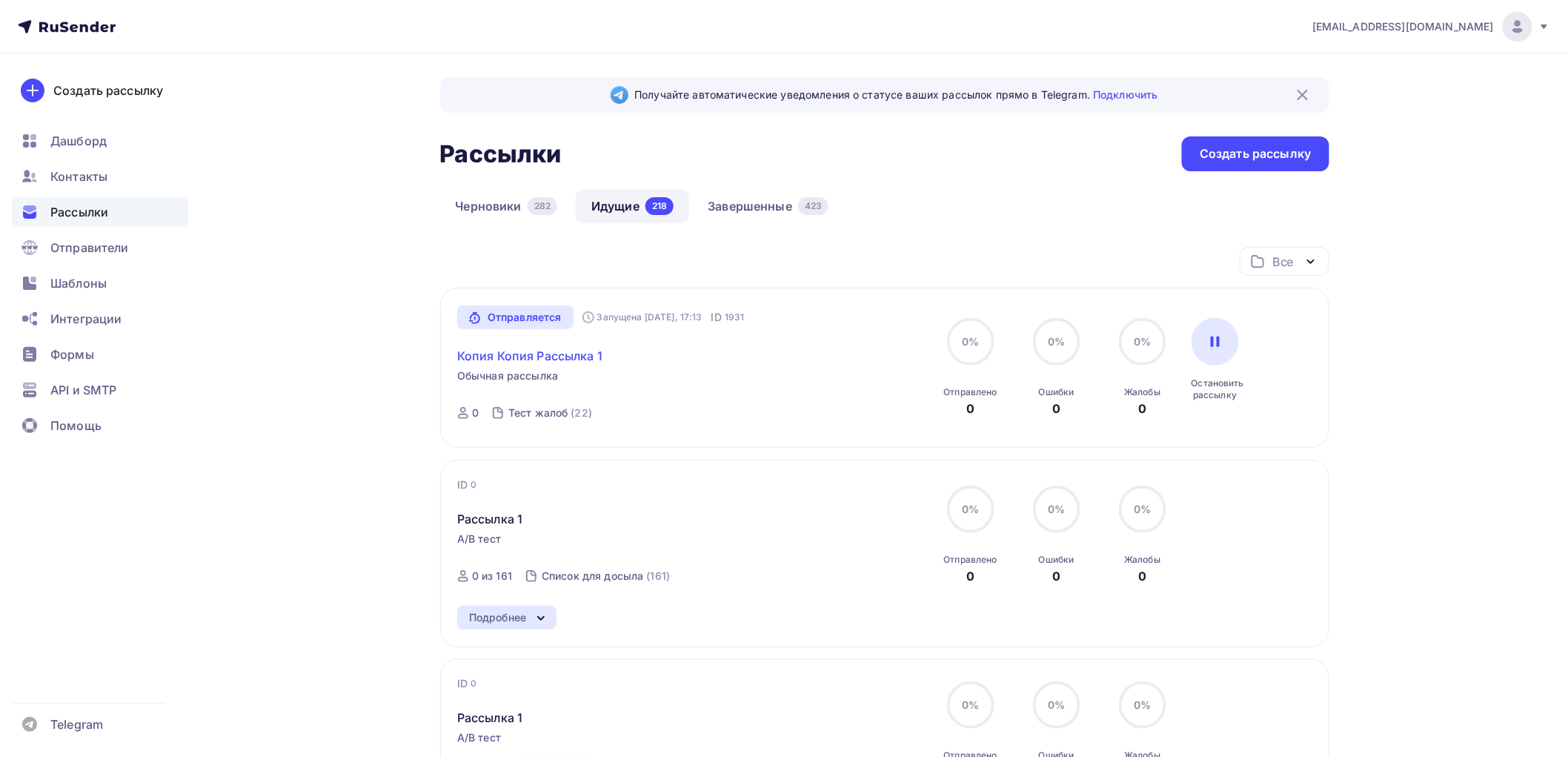
click at [484, 363] on link "Копия Копия Рассылка 1" at bounding box center [530, 356] width 145 height 18
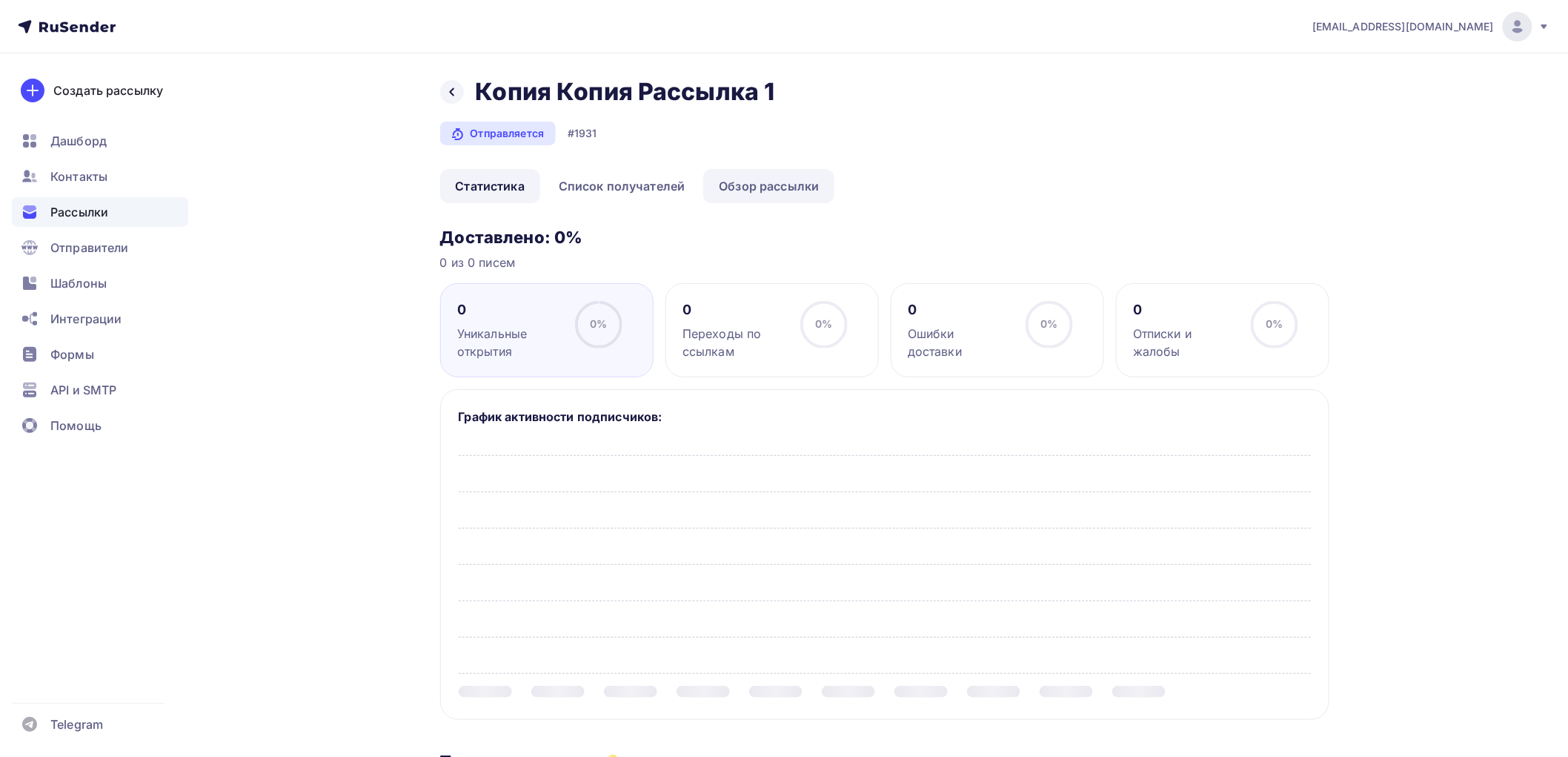
click at [728, 201] on link "Обзор рассылки" at bounding box center [769, 186] width 131 height 34
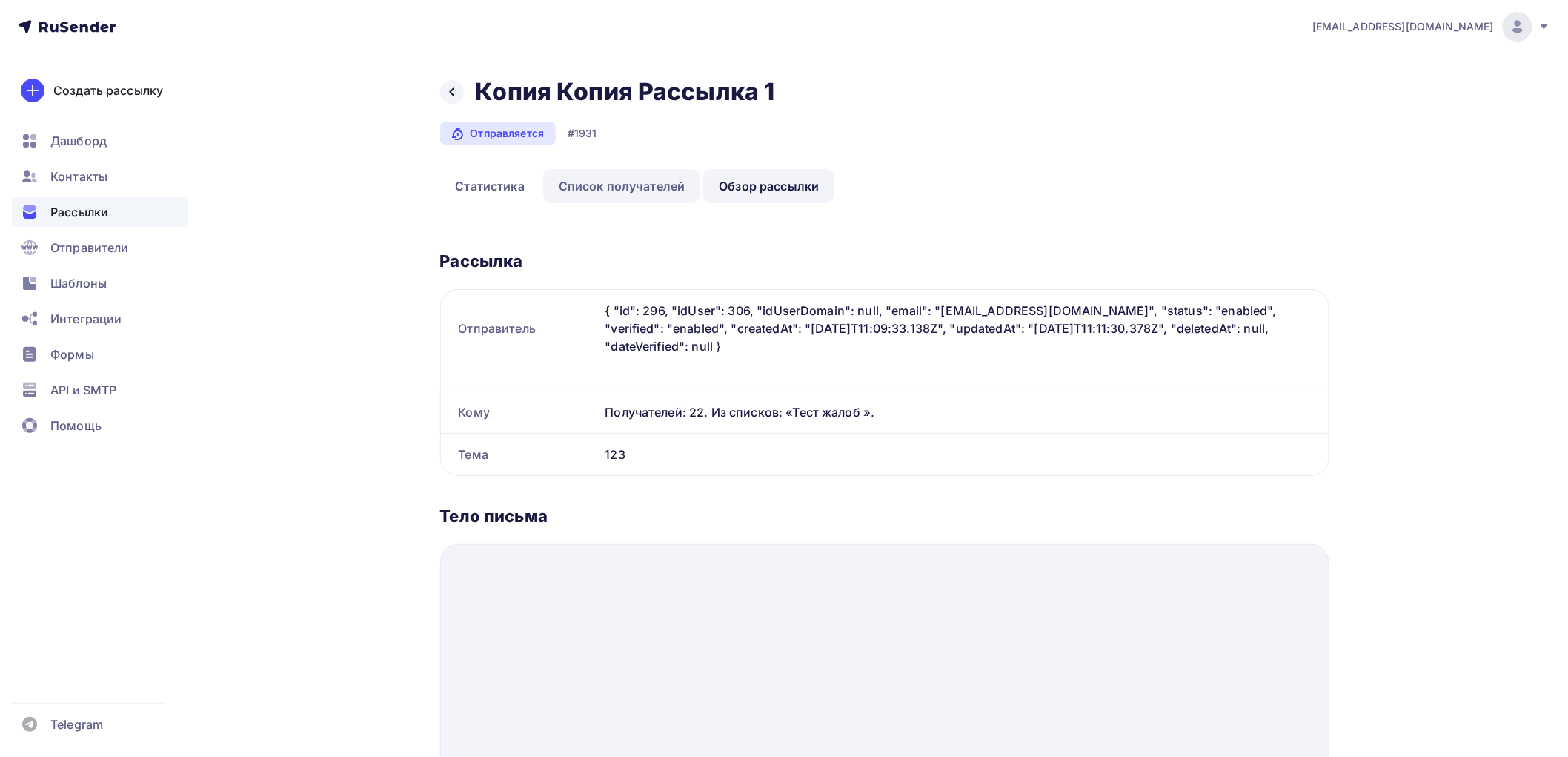
click at [655, 193] on link "Список получателей" at bounding box center [622, 186] width 158 height 34
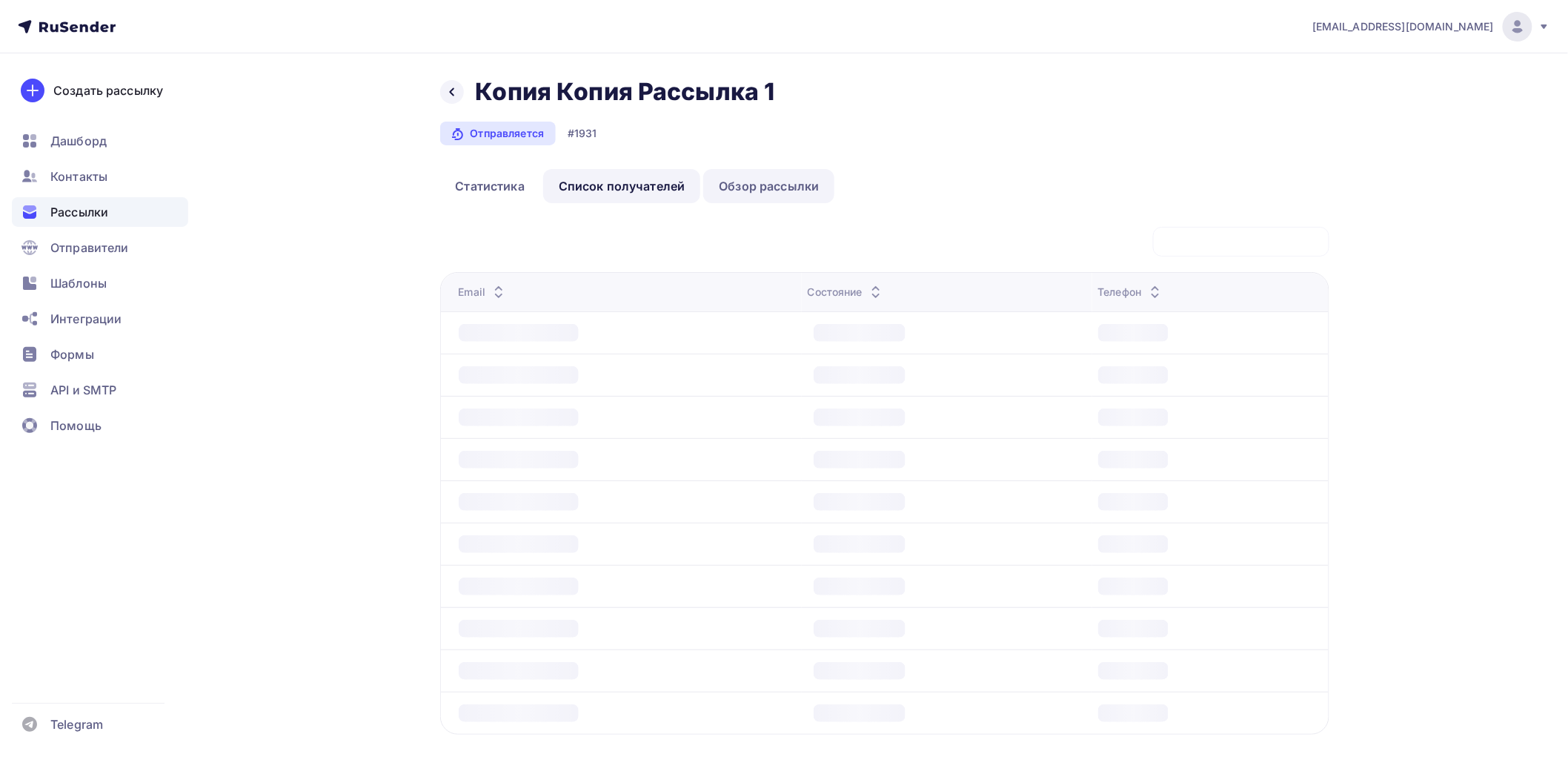
click at [728, 188] on link "Обзор рассылки" at bounding box center [769, 186] width 131 height 34
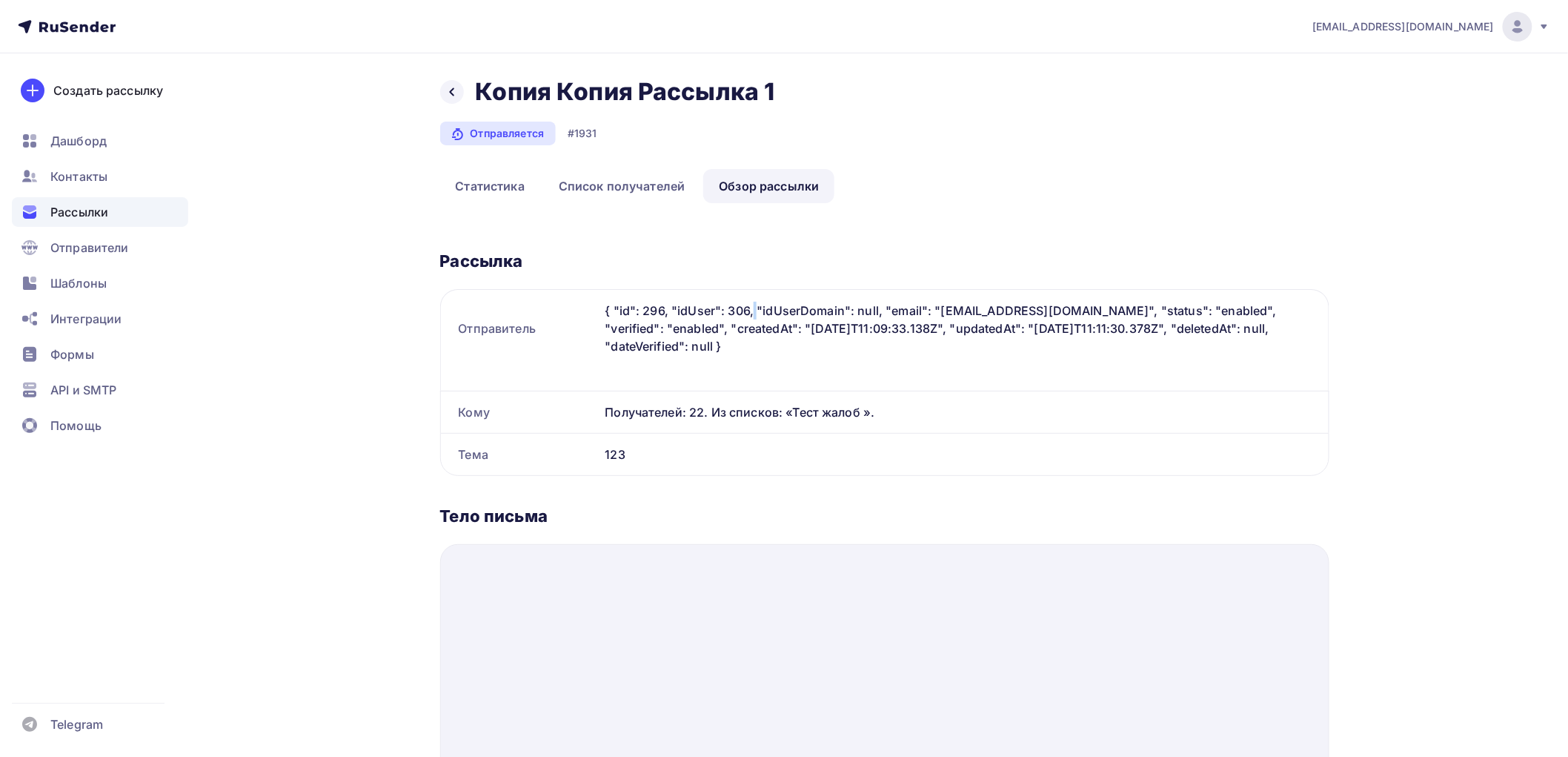
drag, startPoint x: 691, startPoint y: 290, endPoint x: 703, endPoint y: 306, distance: 20.0
click at [702, 304] on div "{ "id": 296, "idUser": 306, "idUserDomain": null, "email": "[EMAIL_ADDRESS][DOM…" at bounding box center [963, 328] width 729 height 77
click at [728, 326] on div "{ "id": 296, "idUser": 306, "idUserDomain": null, "email": "[EMAIL_ADDRESS][DOM…" at bounding box center [963, 328] width 729 height 77
click at [728, 349] on div "{ "id": 296, "idUser": 306, "idUserDomain": null, "email": "[EMAIL_ADDRESS][DOM…" at bounding box center [963, 328] width 729 height 77
click at [126, 213] on div "Рассылки" at bounding box center [99, 211] width 176 height 29
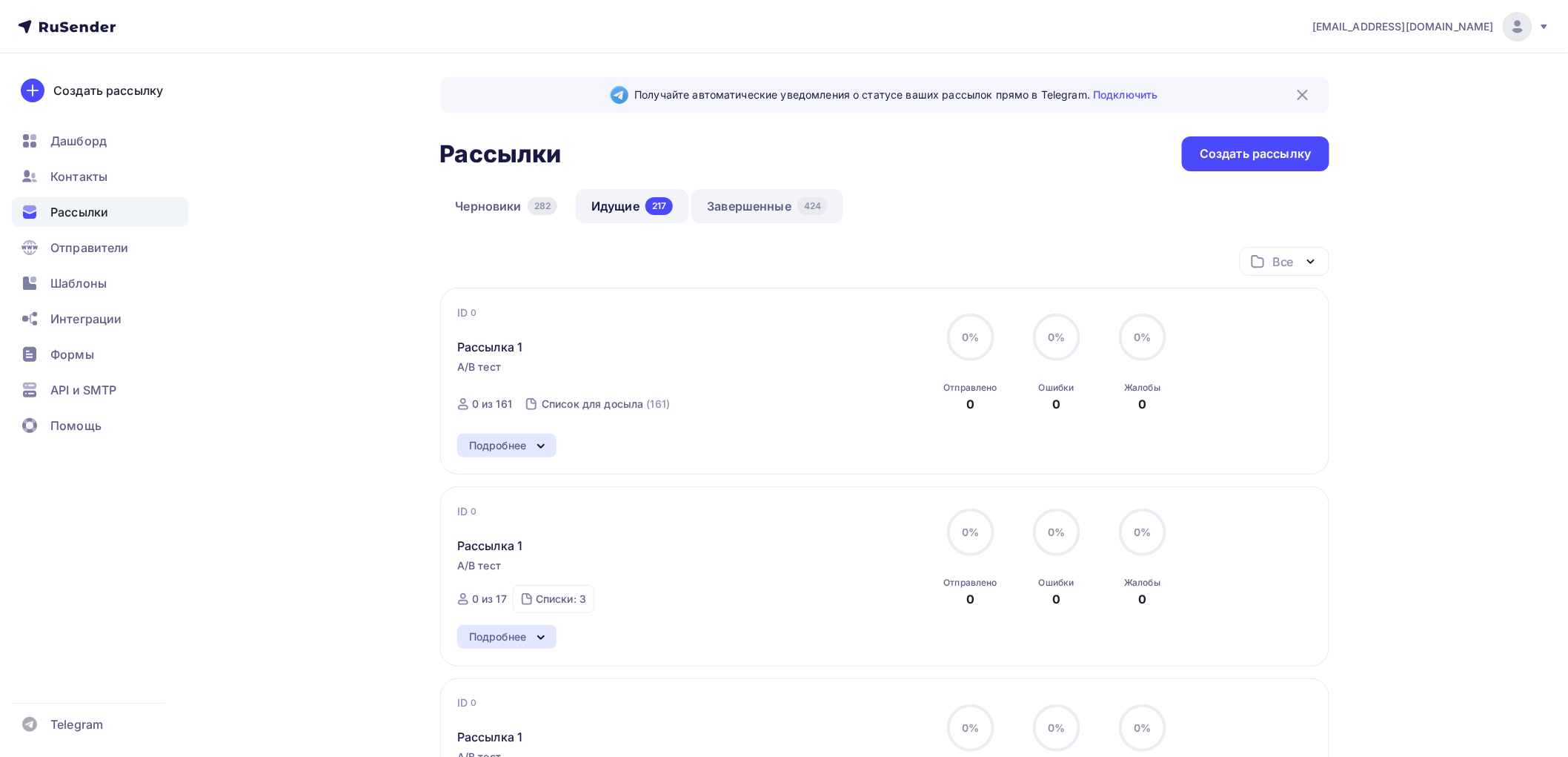
click at [728, 207] on link "Завершенные 424" at bounding box center [767, 206] width 152 height 34
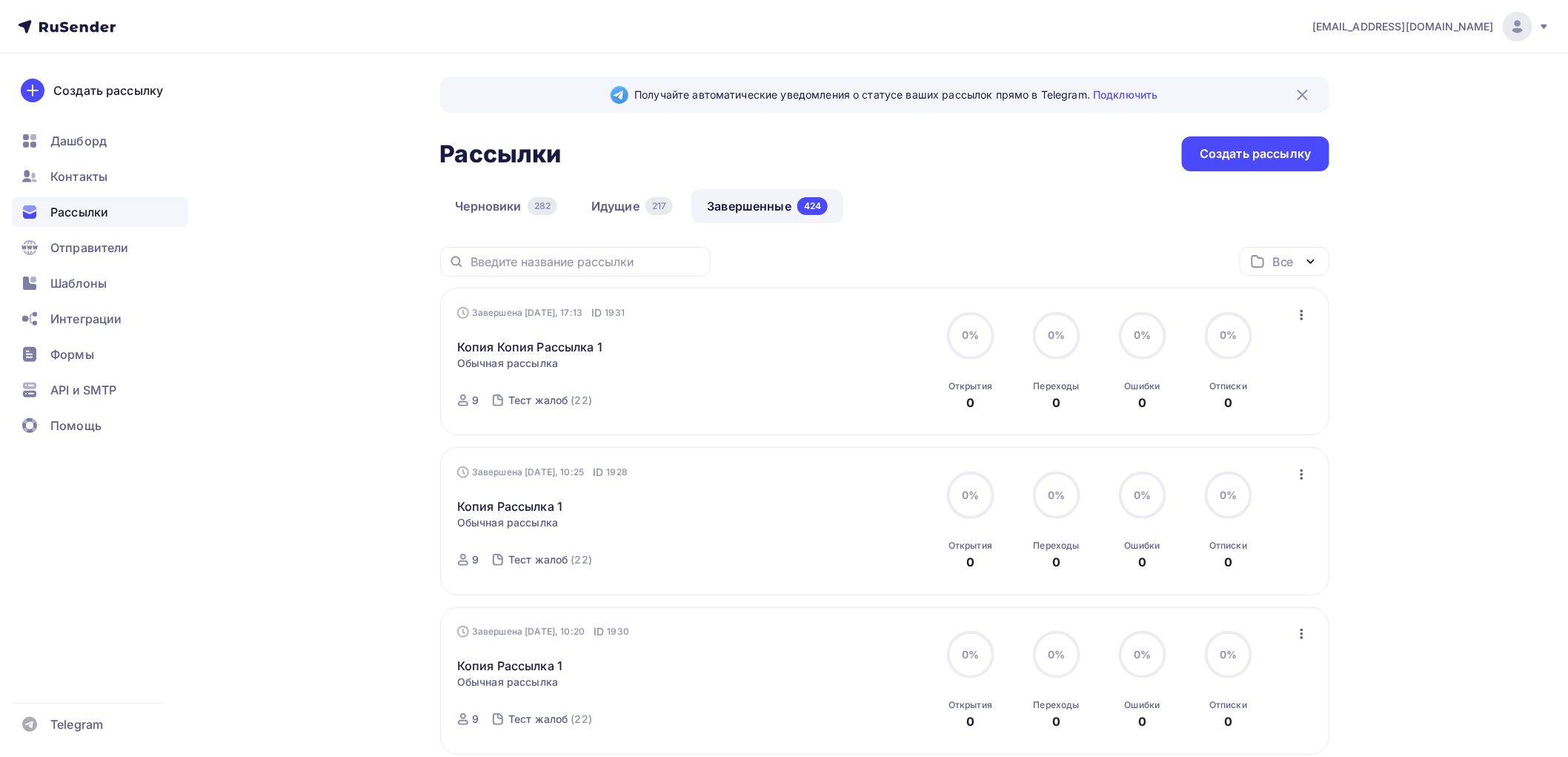
click at [553, 357] on div "Завершена [DATE], 17:13 ID 1931 Копия Копия Рассылка 1 Статистика Обзор рассылк…" at bounding box center [626, 361] width 338 height 112
click at [589, 348] on link "Копия Копия Рассылка 1" at bounding box center [530, 346] width 145 height 18
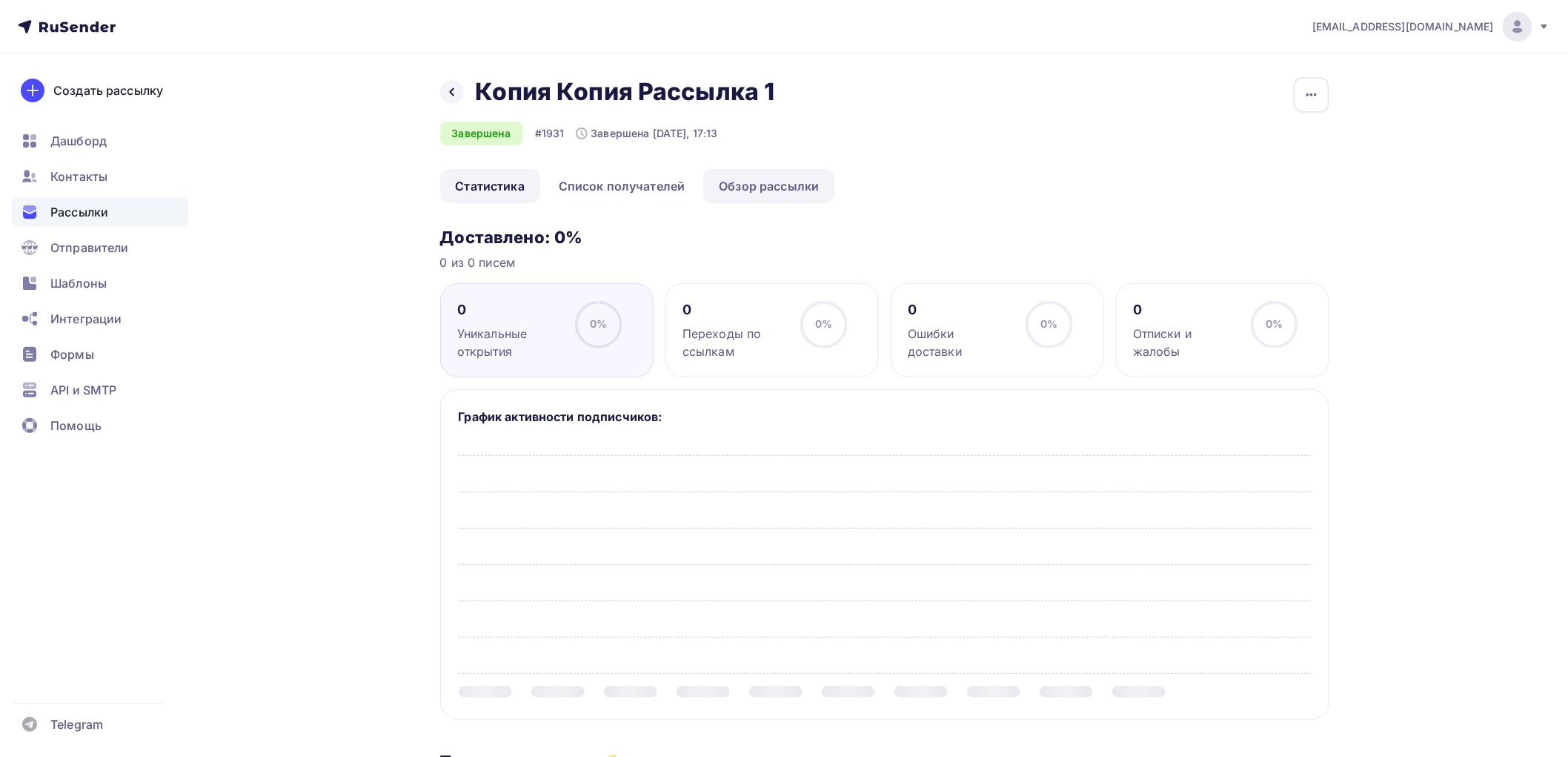
click at [728, 198] on link "Обзор рассылки" at bounding box center [769, 186] width 131 height 34
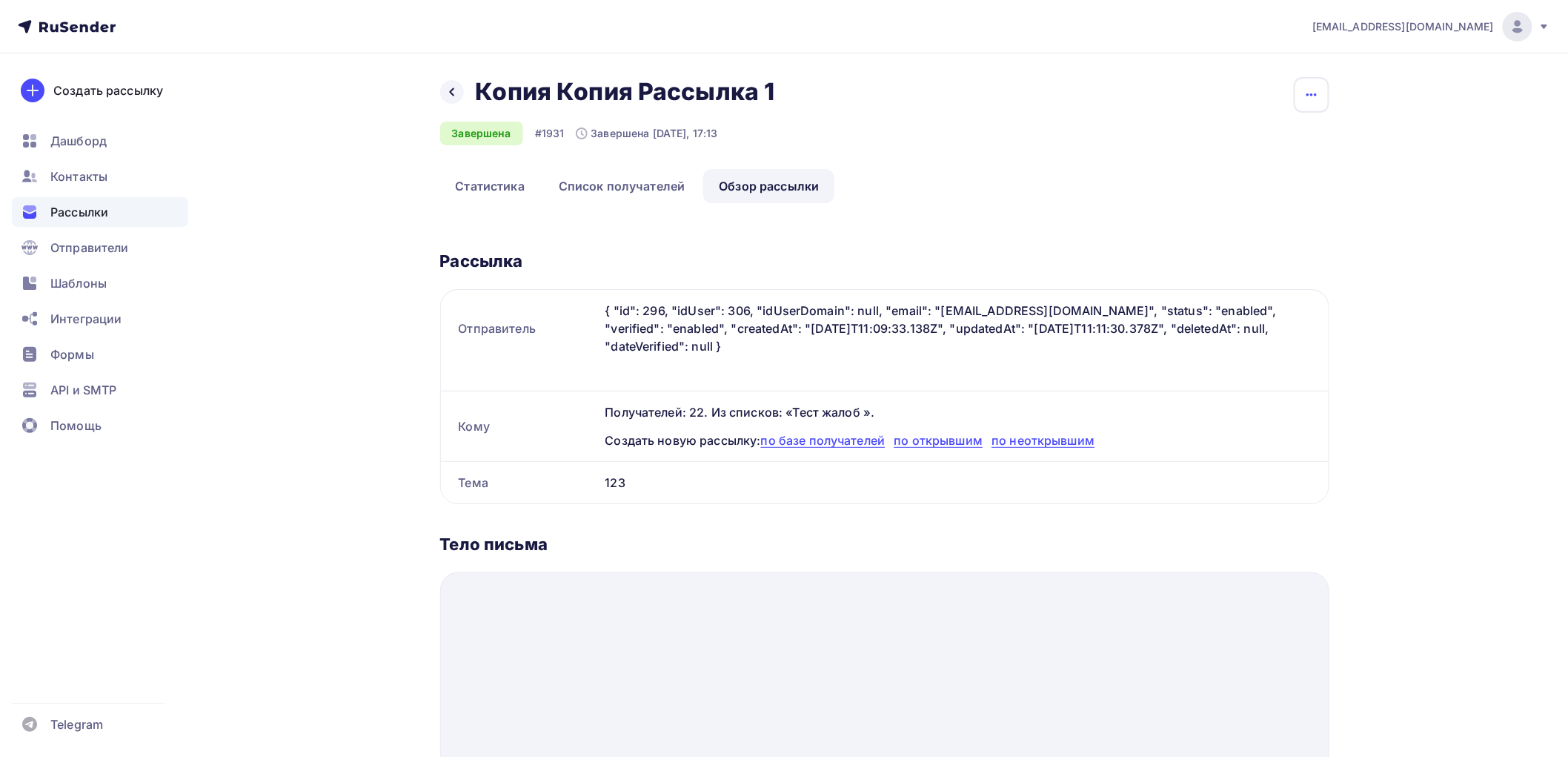
click at [728, 101] on button "button" at bounding box center [1311, 94] width 35 height 35
click at [728, 145] on div "Копировать" at bounding box center [1255, 141] width 143 height 18
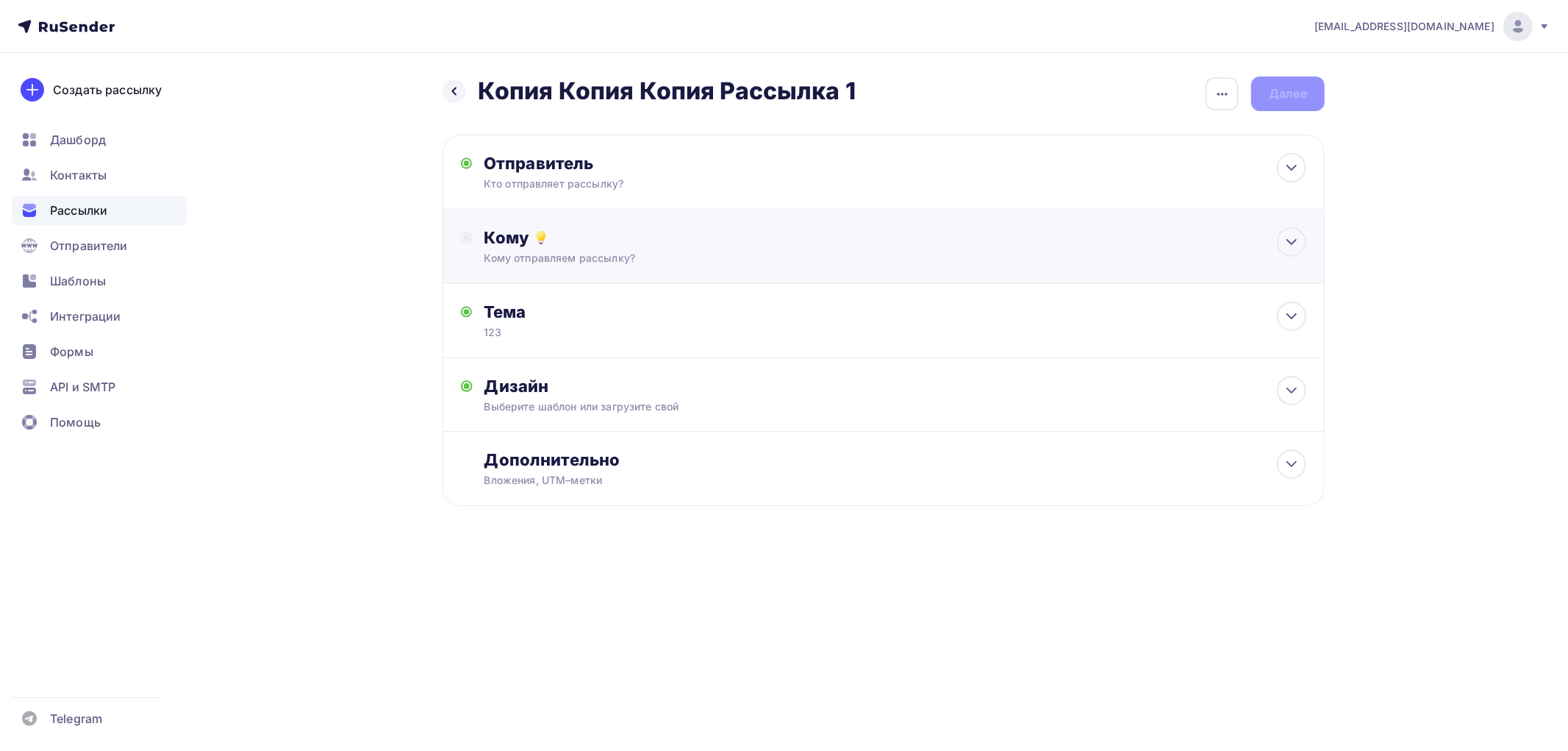
click at [585, 261] on div "Кому отправляем рассылку?" at bounding box center [855, 259] width 741 height 15
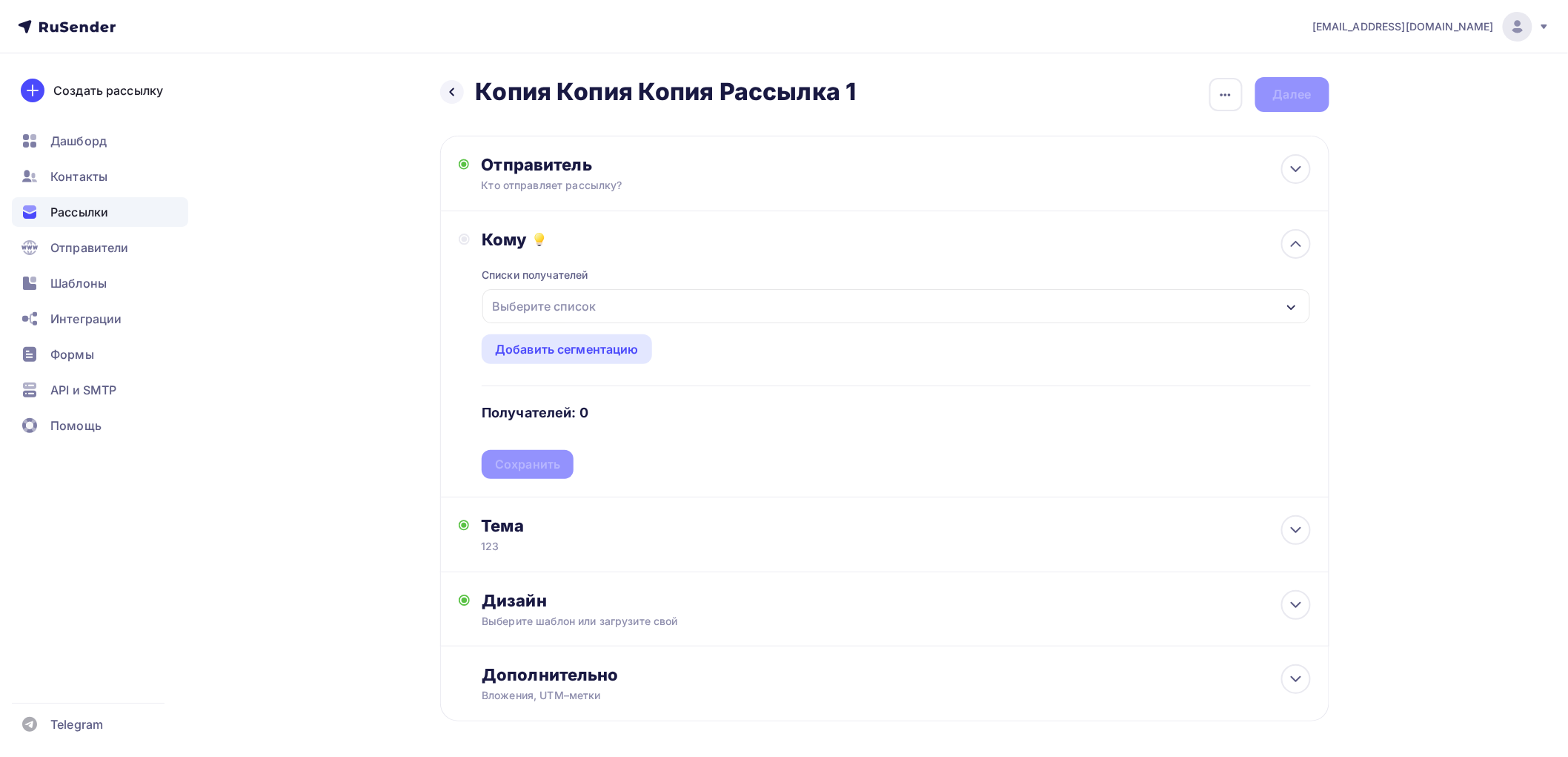
click at [580, 320] on div "Выберите список" at bounding box center [896, 306] width 827 height 34
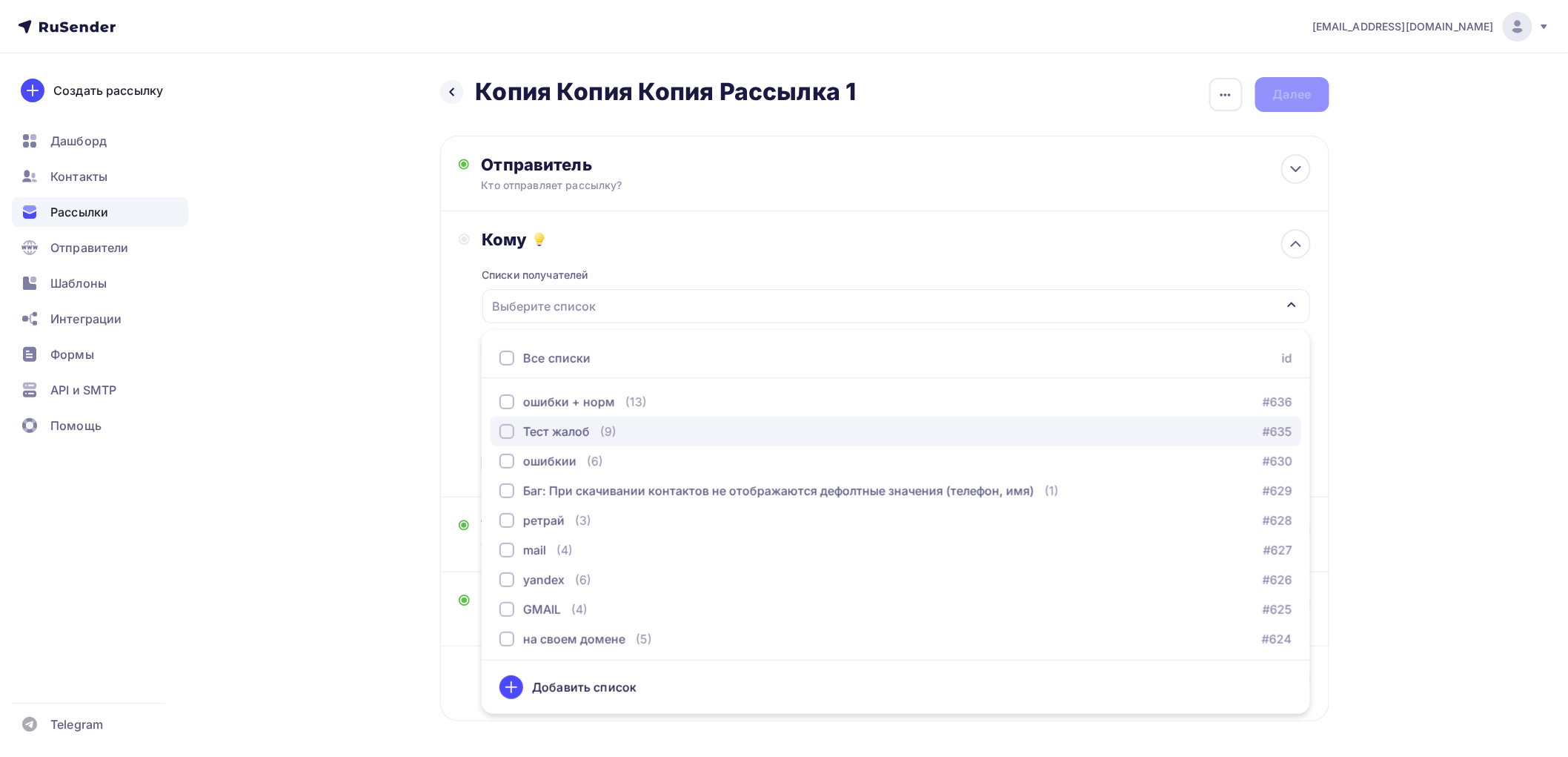
click at [559, 437] on div "Тест жалоб" at bounding box center [556, 431] width 67 height 18
click at [413, 417] on div "Назад Копия Копия Копия Рассылка 1 Копия Копия Копия Рассылка 1 Закончить позже…" at bounding box center [784, 435] width 1214 height 764
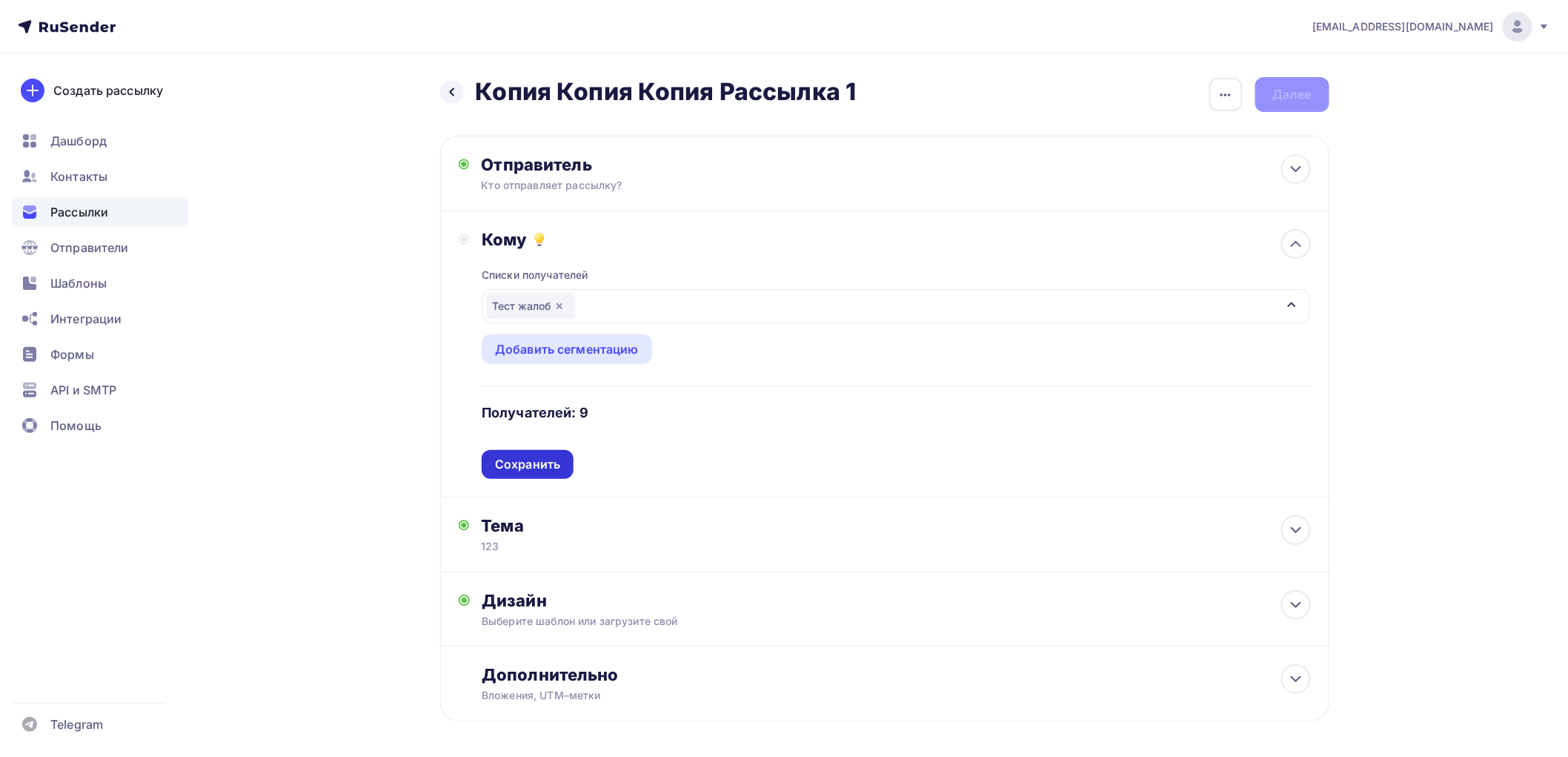
click at [549, 457] on div "Списки получателей Тест жалоб Все списки id ошибки + норм (13) #636 Тест жалоб …" at bounding box center [896, 364] width 828 height 229
click at [549, 457] on div "Сохранить" at bounding box center [528, 464] width 66 height 17
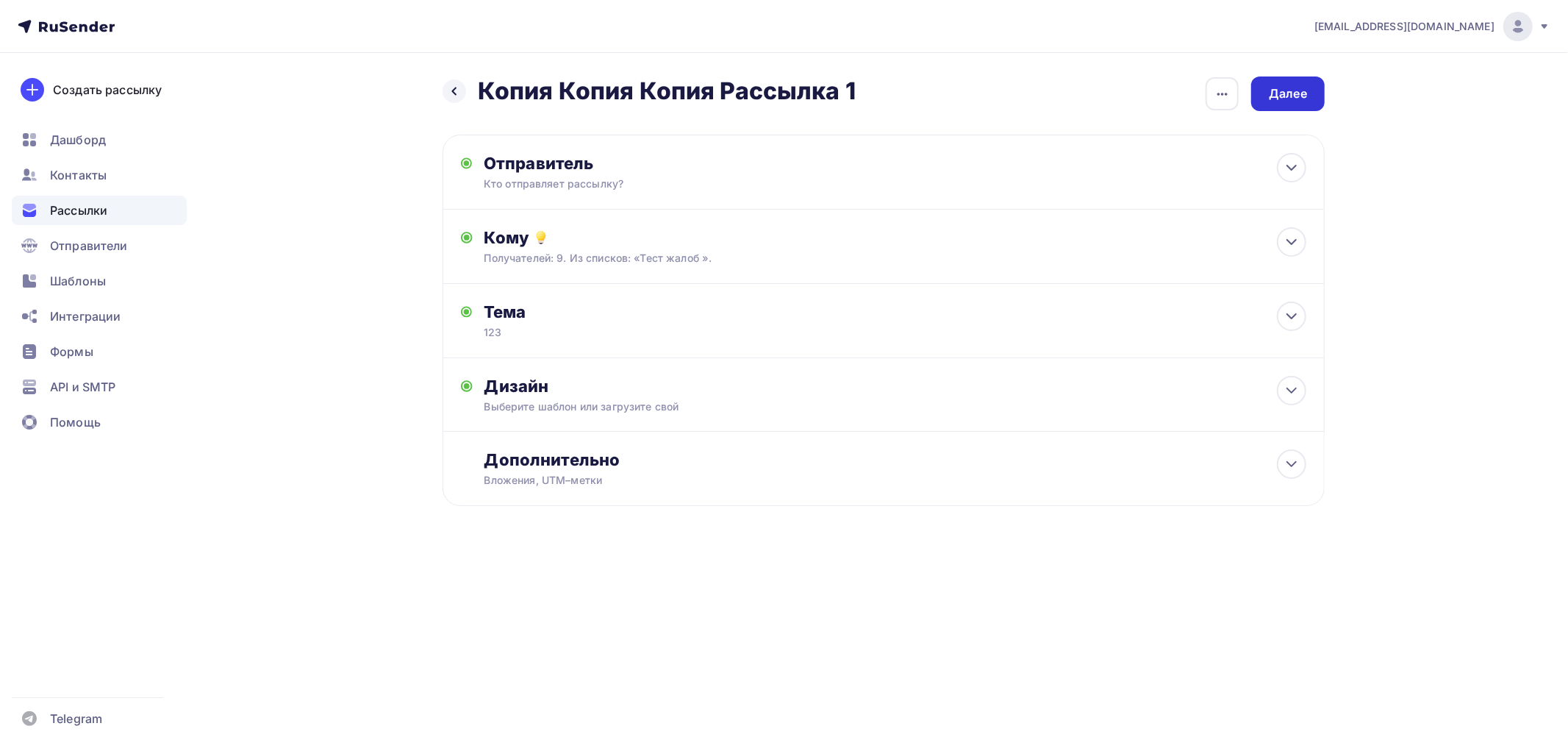
click at [723, 85] on div "Далее" at bounding box center [1288, 93] width 74 height 35
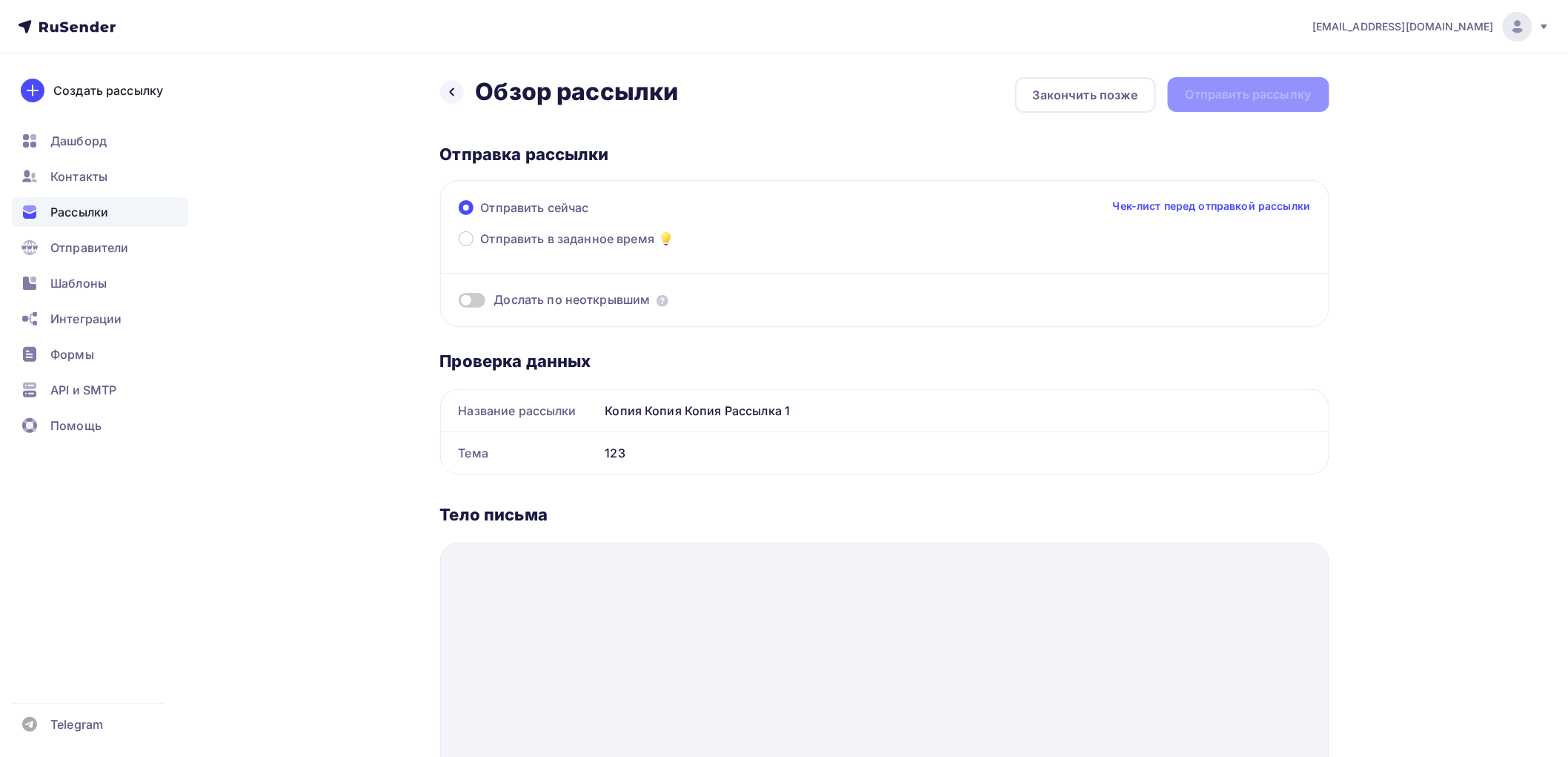
click at [728, 101] on div "Назад Обзор рассылки Обзор рассылки Закончить позже Отправить рассылку" at bounding box center [884, 94] width 889 height 35
click at [137, 129] on div "Дашборд" at bounding box center [99, 140] width 176 height 29
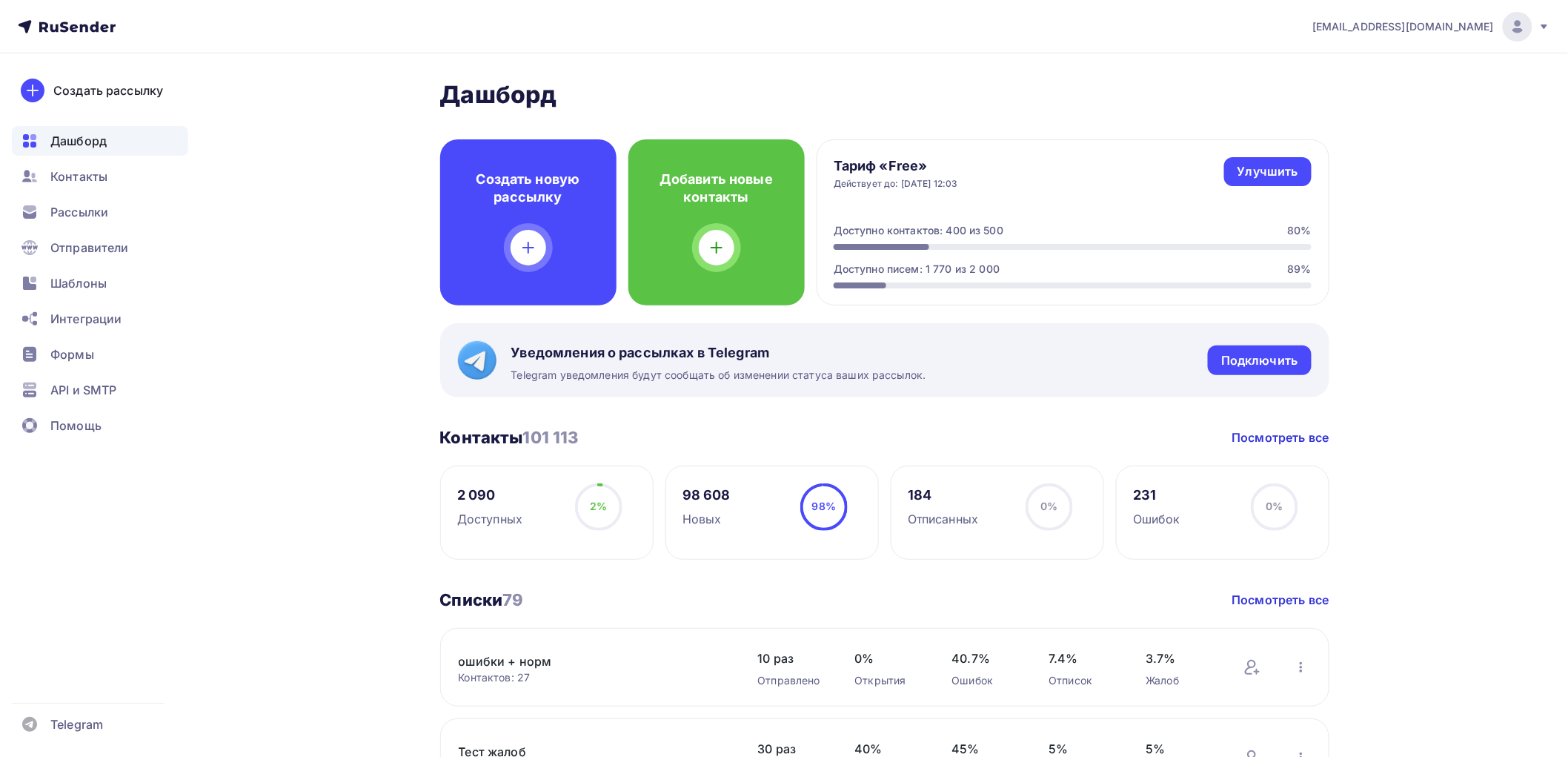
click at [728, 17] on div "[EMAIL_ADDRESS][DOMAIN_NAME]" at bounding box center [1431, 26] width 238 height 29
click at [728, 130] on span "Выйти" at bounding box center [1347, 135] width 39 height 18
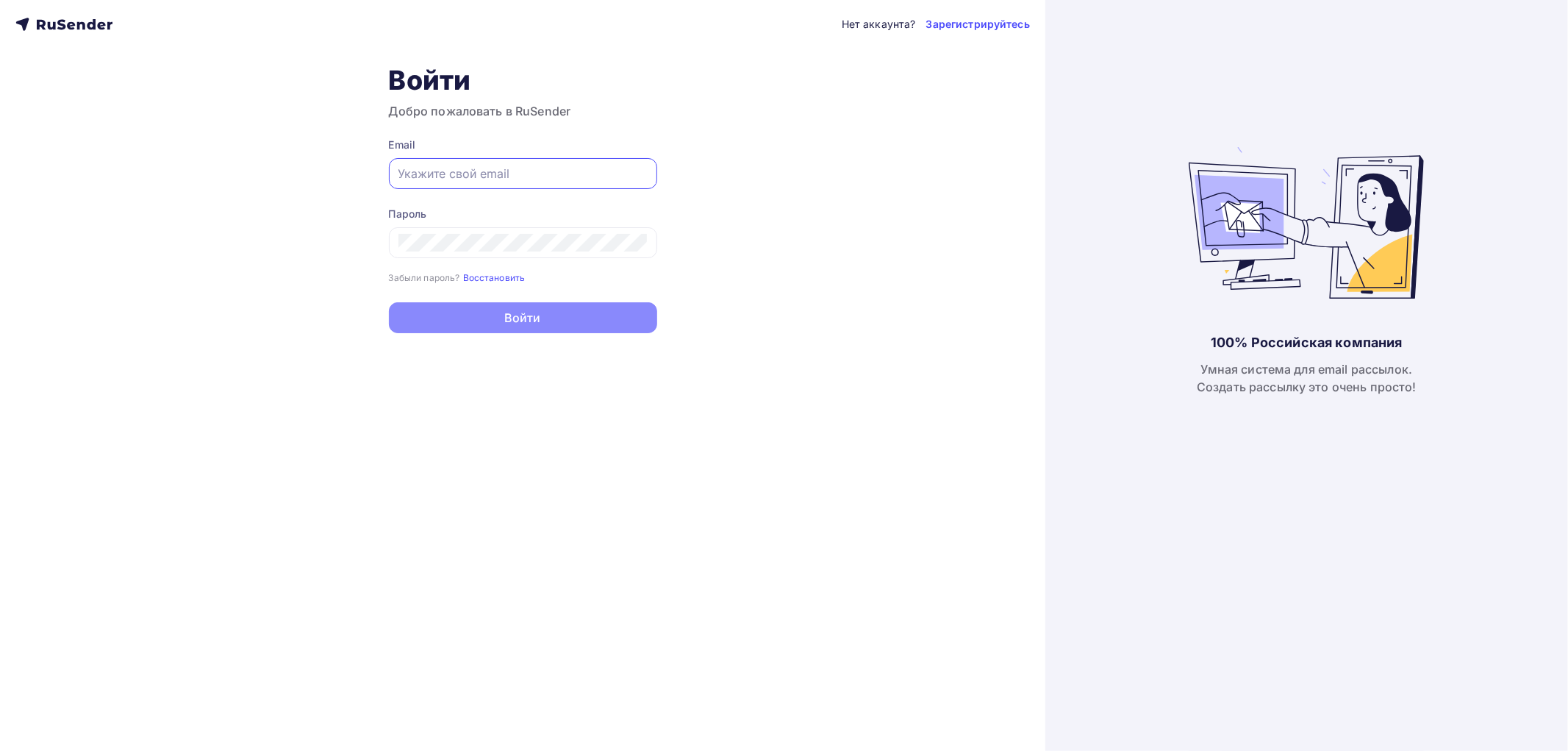
click at [457, 176] on input "text" at bounding box center [523, 174] width 249 height 18
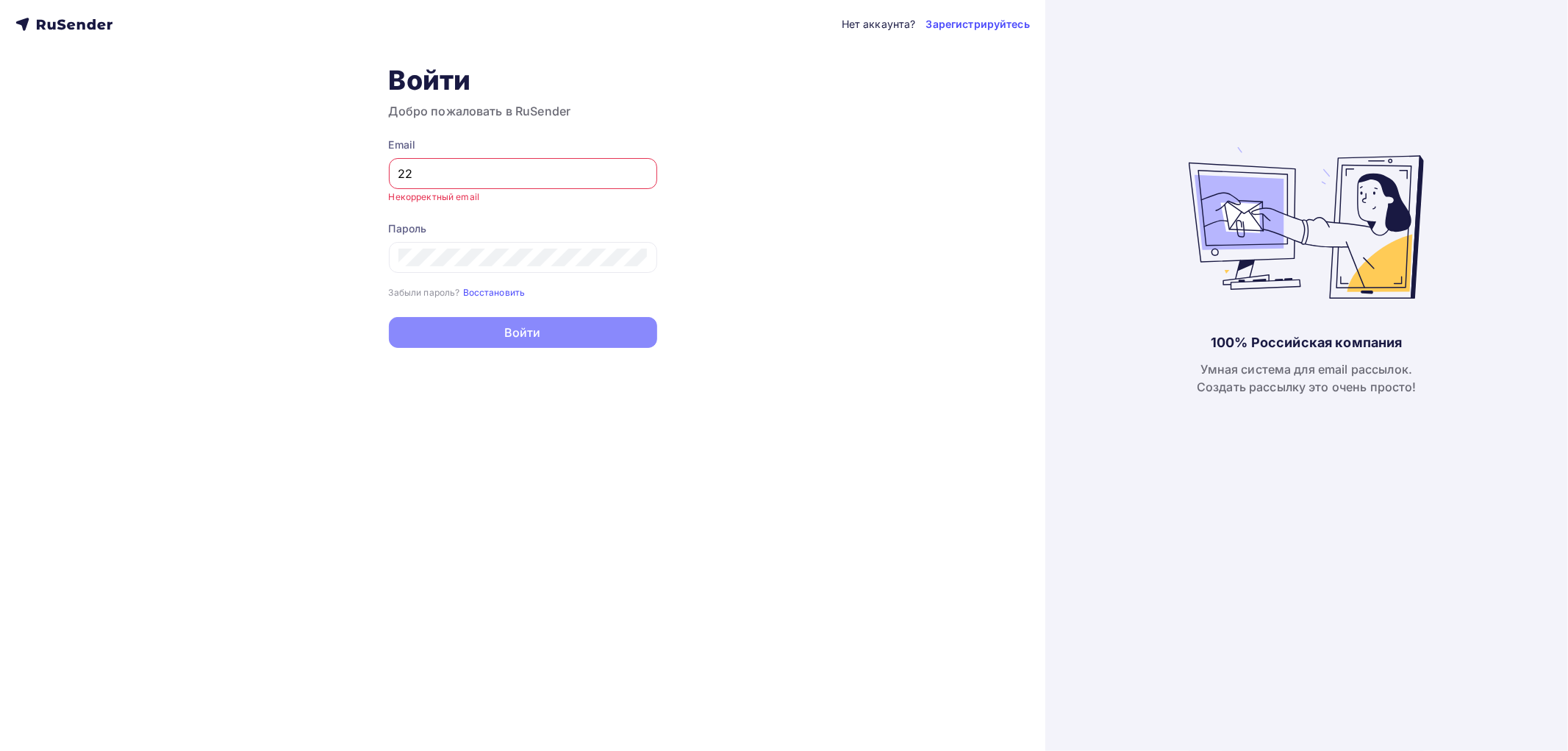
type input "[EMAIL_ADDRESS][DOMAIN_NAME]"
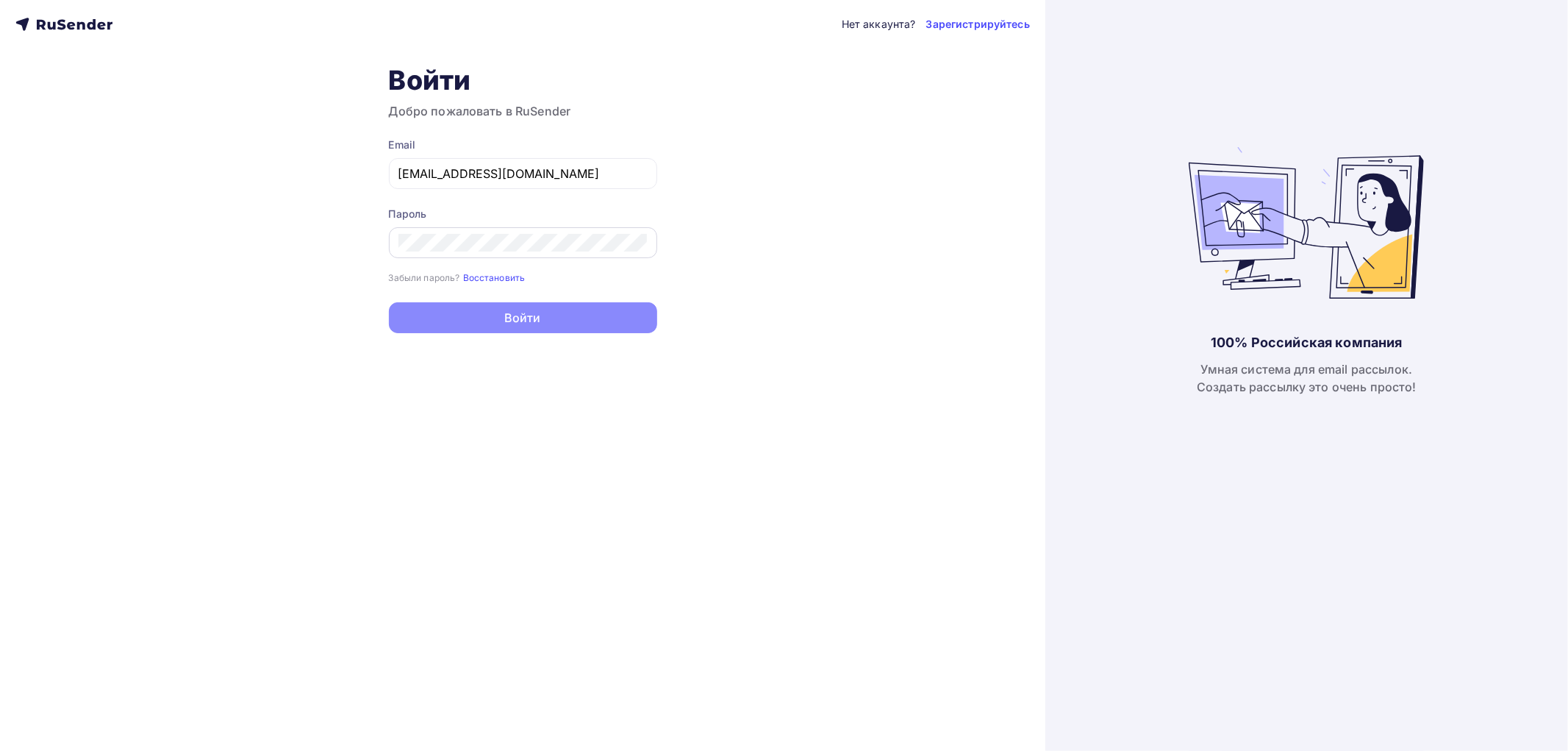
click at [489, 253] on div at bounding box center [523, 242] width 268 height 31
click at [428, 232] on div at bounding box center [523, 242] width 268 height 31
click at [389, 304] on button "Войти" at bounding box center [523, 319] width 268 height 31
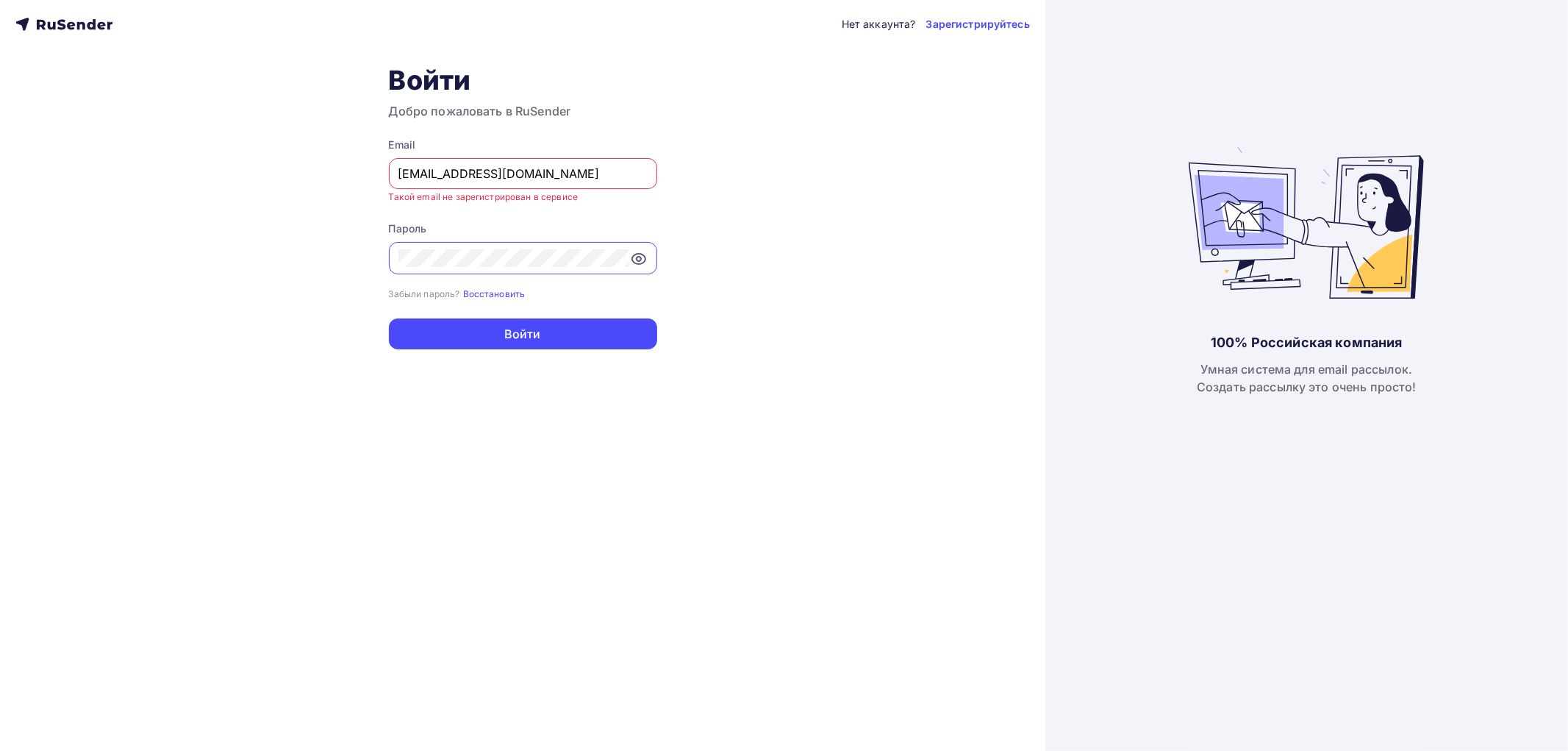
click at [642, 262] on icon at bounding box center [639, 259] width 13 height 10
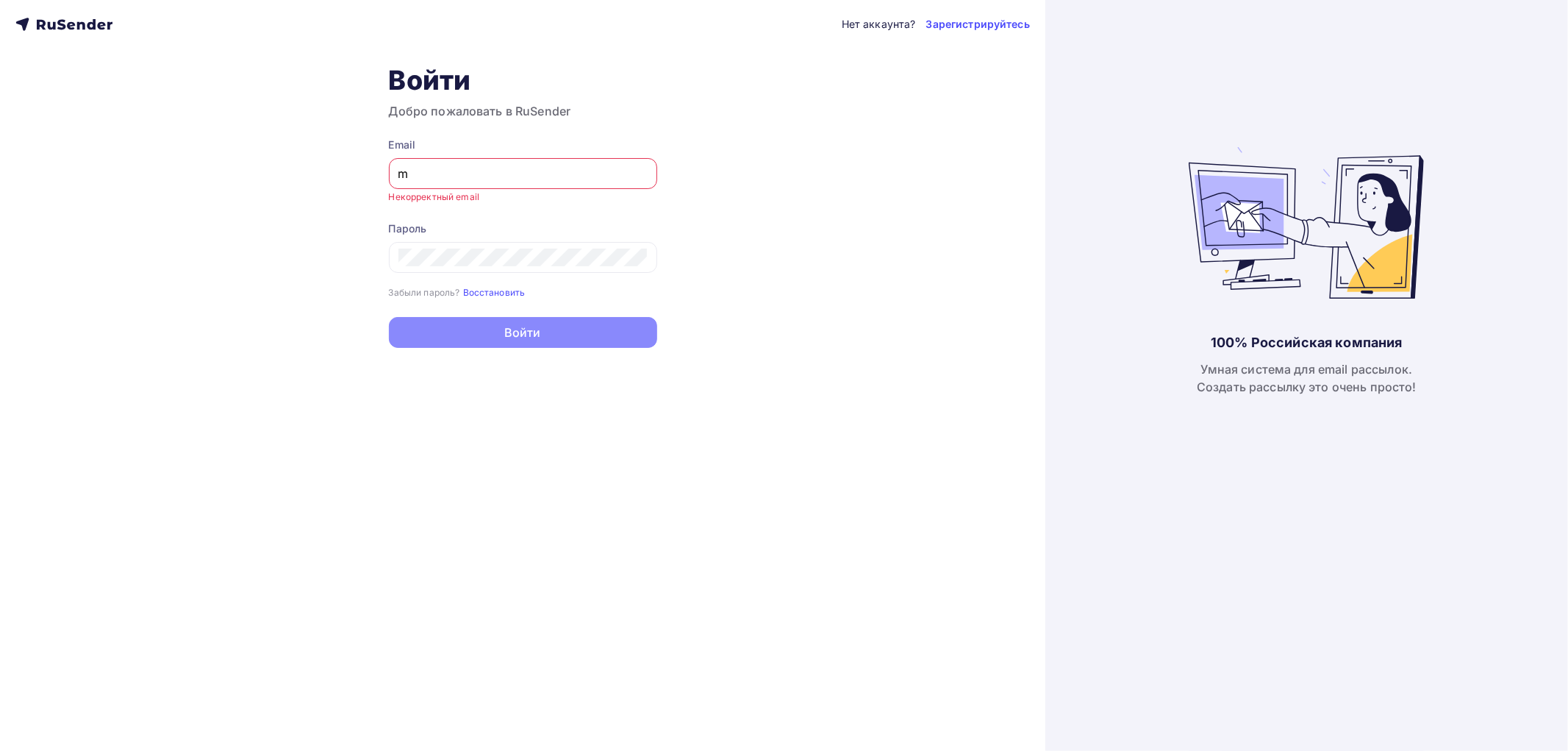
type input "[EMAIL_ADDRESS][DOMAIN_NAME]"
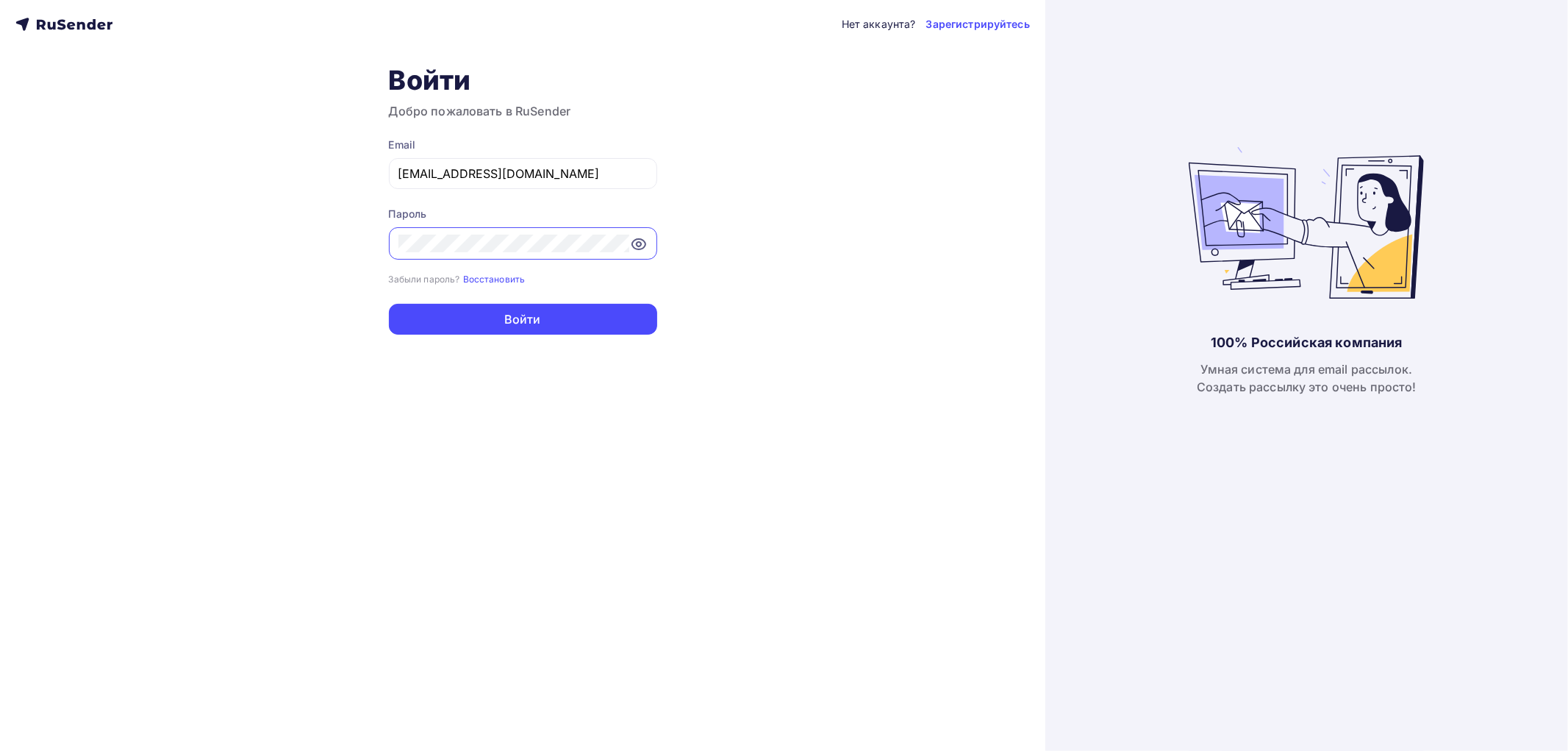
click at [389, 304] on button "Войти" at bounding box center [523, 319] width 268 height 31
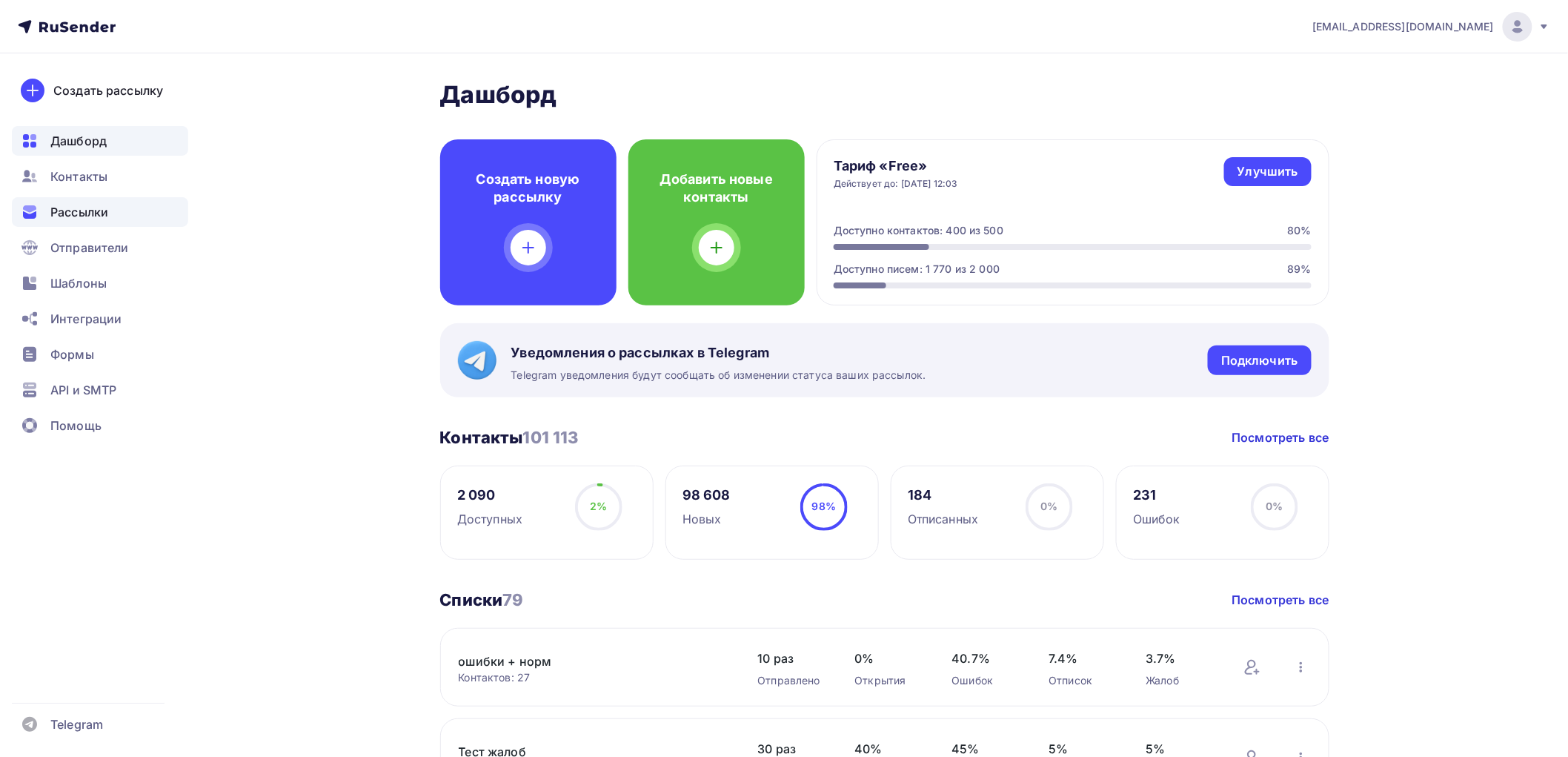
click at [115, 220] on div "Рассылки" at bounding box center [99, 211] width 176 height 29
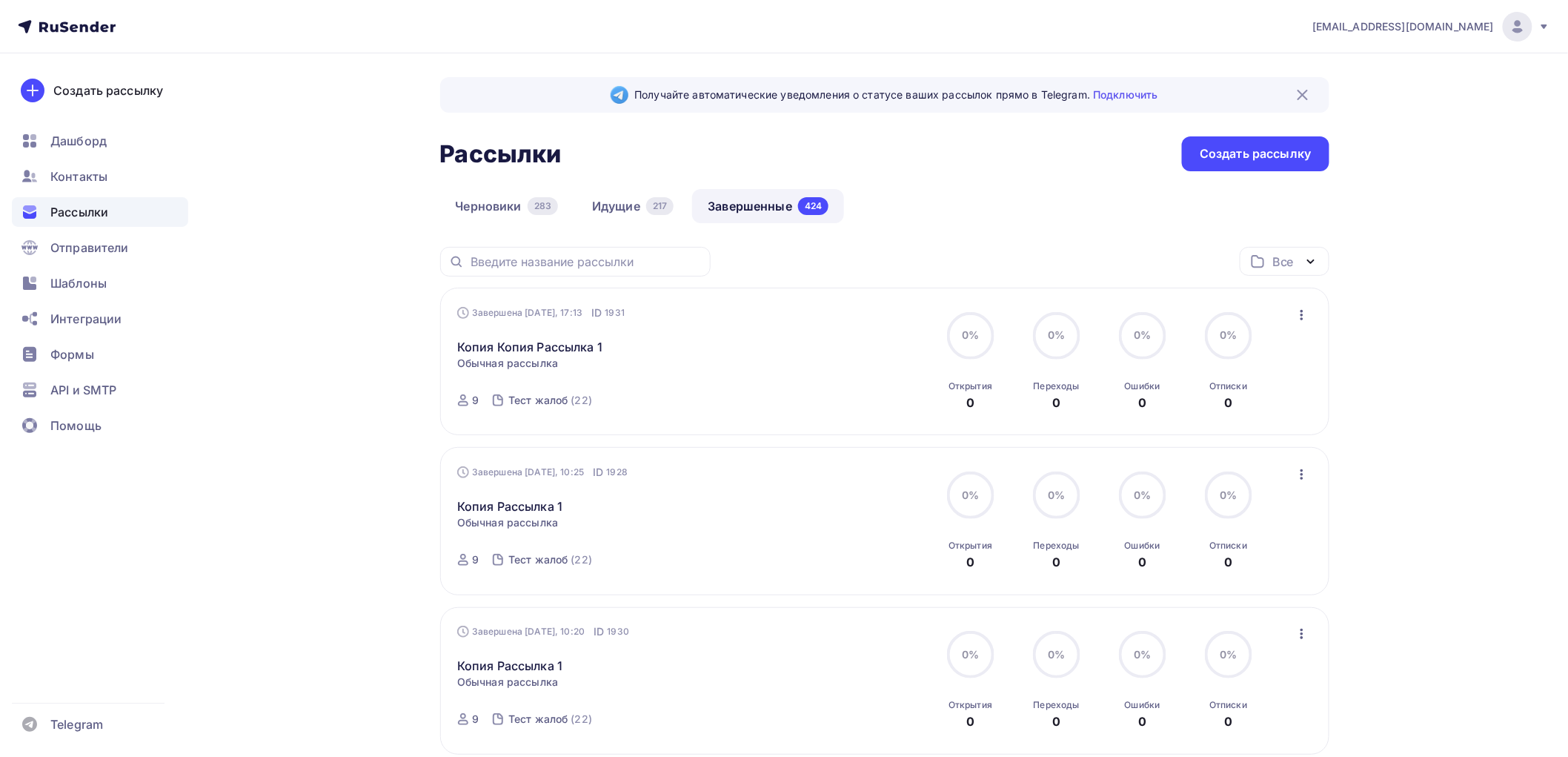
click at [1306, 320] on icon "button" at bounding box center [1302, 315] width 18 height 18
click at [1237, 417] on div "Копировать в новую" at bounding box center [1234, 413] width 152 height 18
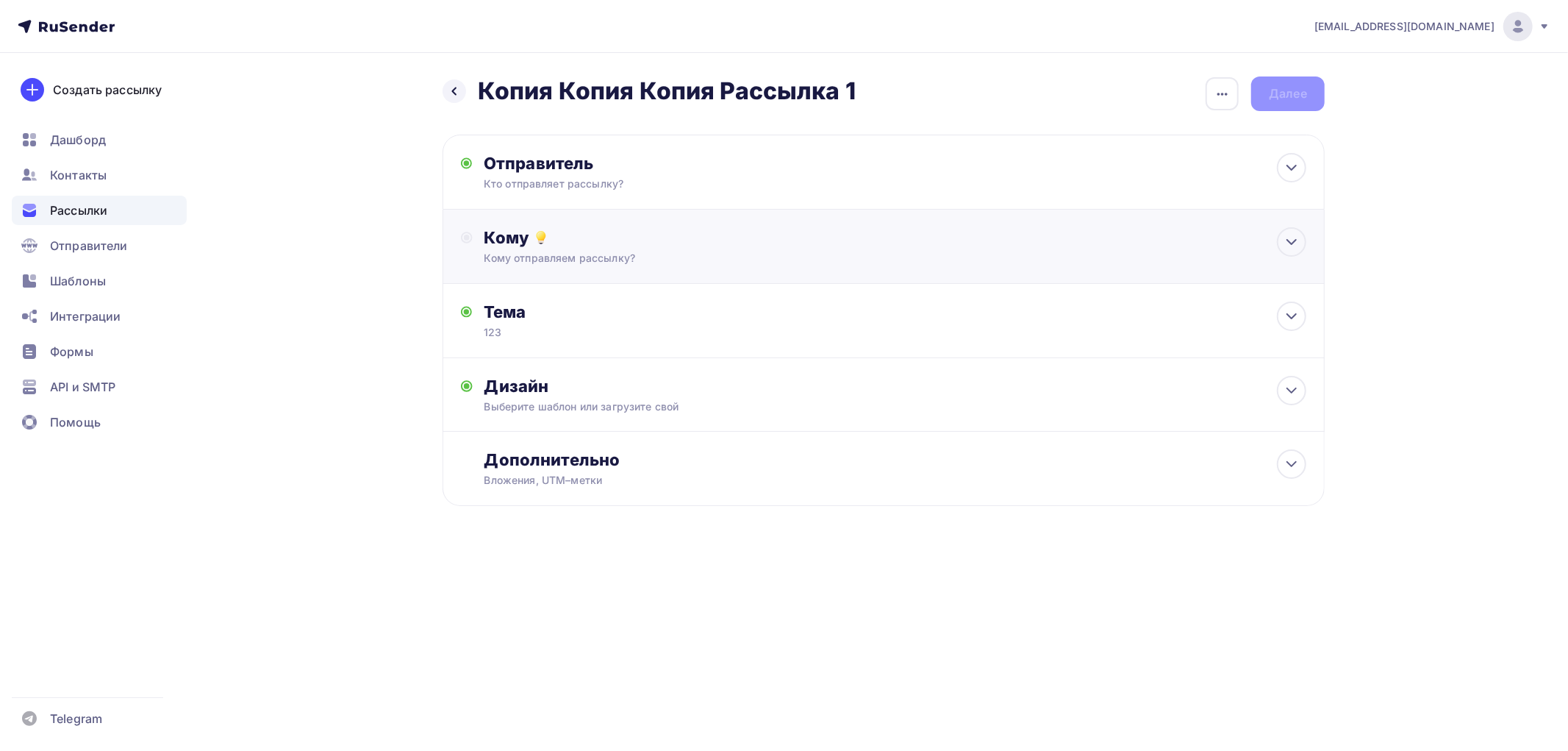
click at [545, 259] on div "Кому отправляем рассылку?" at bounding box center [855, 259] width 741 height 15
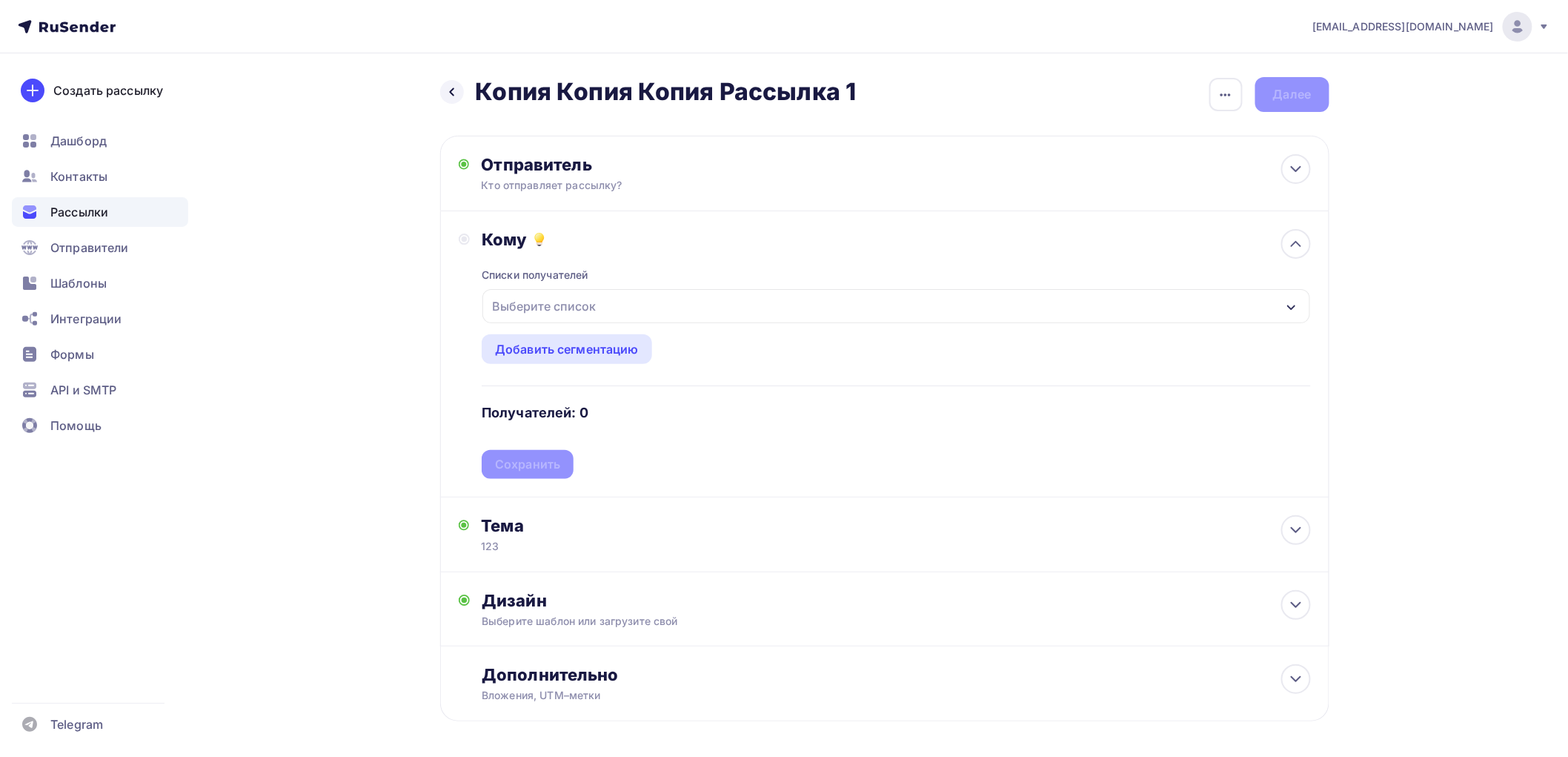
click at [566, 310] on div "Выберите список" at bounding box center [544, 306] width 116 height 27
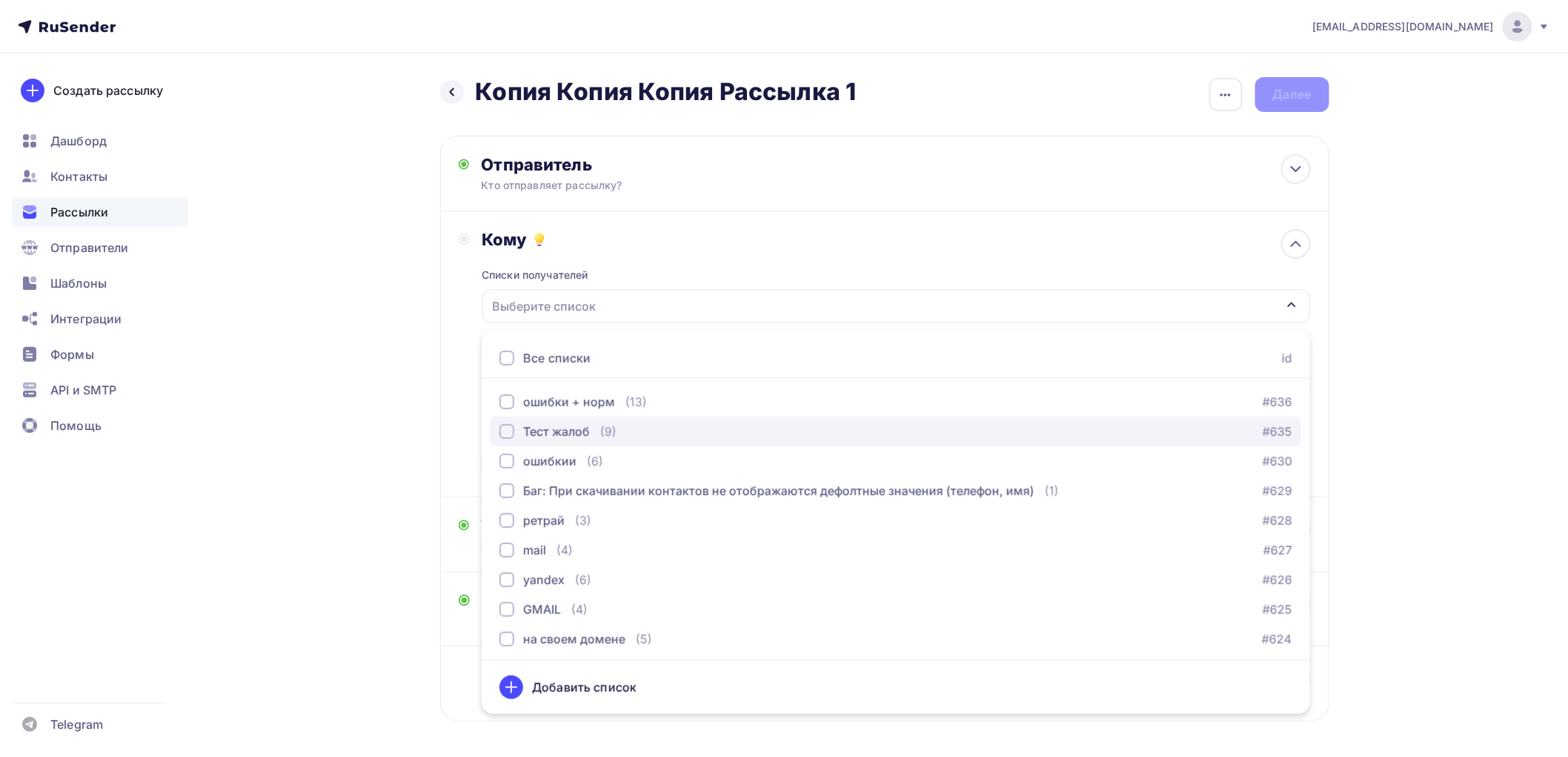
click at [539, 440] on div "Тест жалоб" at bounding box center [556, 431] width 67 height 18
click at [421, 416] on div "Назад Копия Копия Копия Рассылка 1 Копия Копия Копия Рассылка 1 Закончить позже…" at bounding box center [784, 435] width 1214 height 764
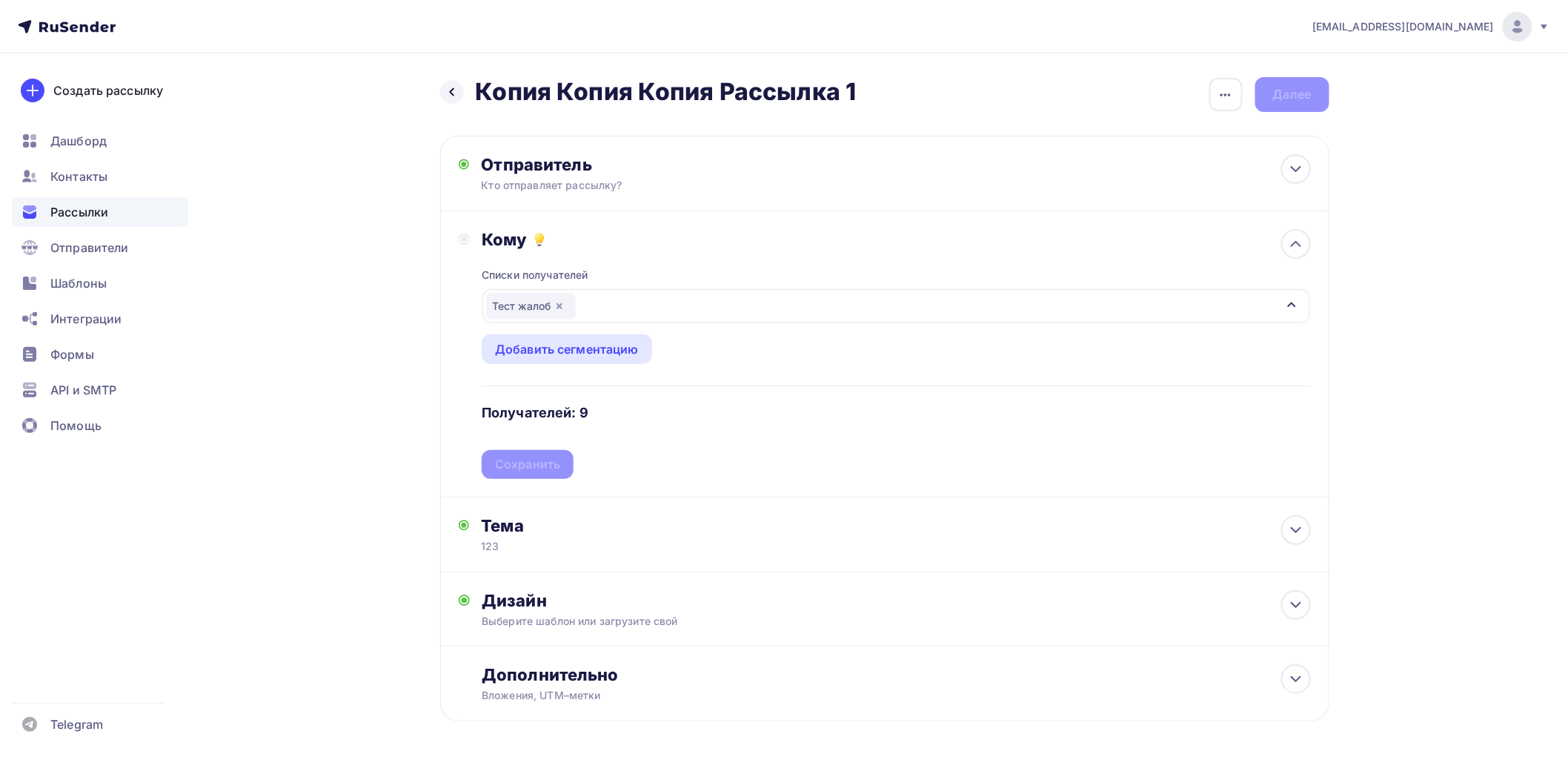
click at [516, 453] on div "Списки получателей Тест жалоб Все списки id ошибки + норм (13) #636 Тест жалоб …" at bounding box center [896, 364] width 828 height 229
click at [516, 453] on div "Сохранить" at bounding box center [528, 464] width 92 height 29
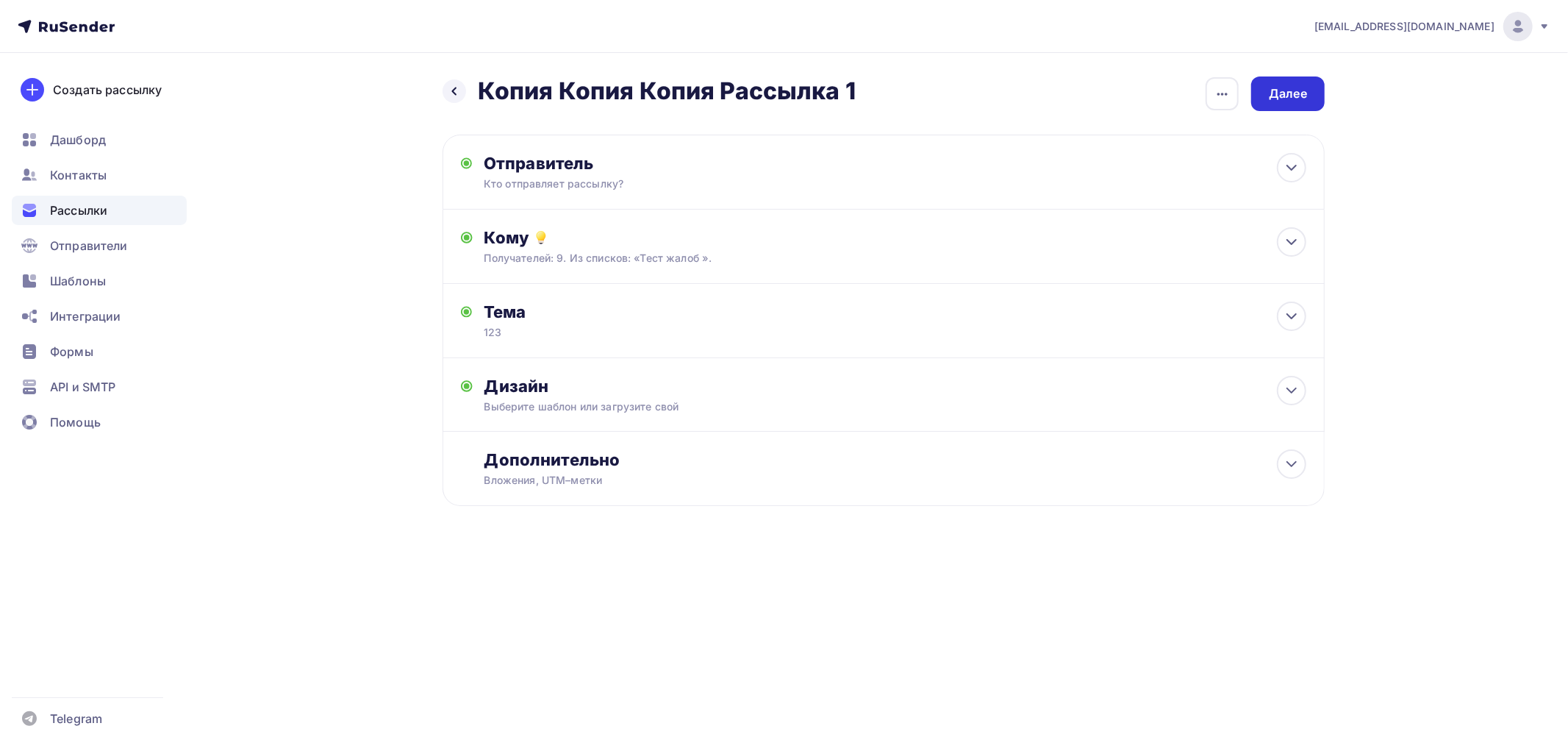
click at [1295, 91] on div "Далее" at bounding box center [1288, 93] width 39 height 17
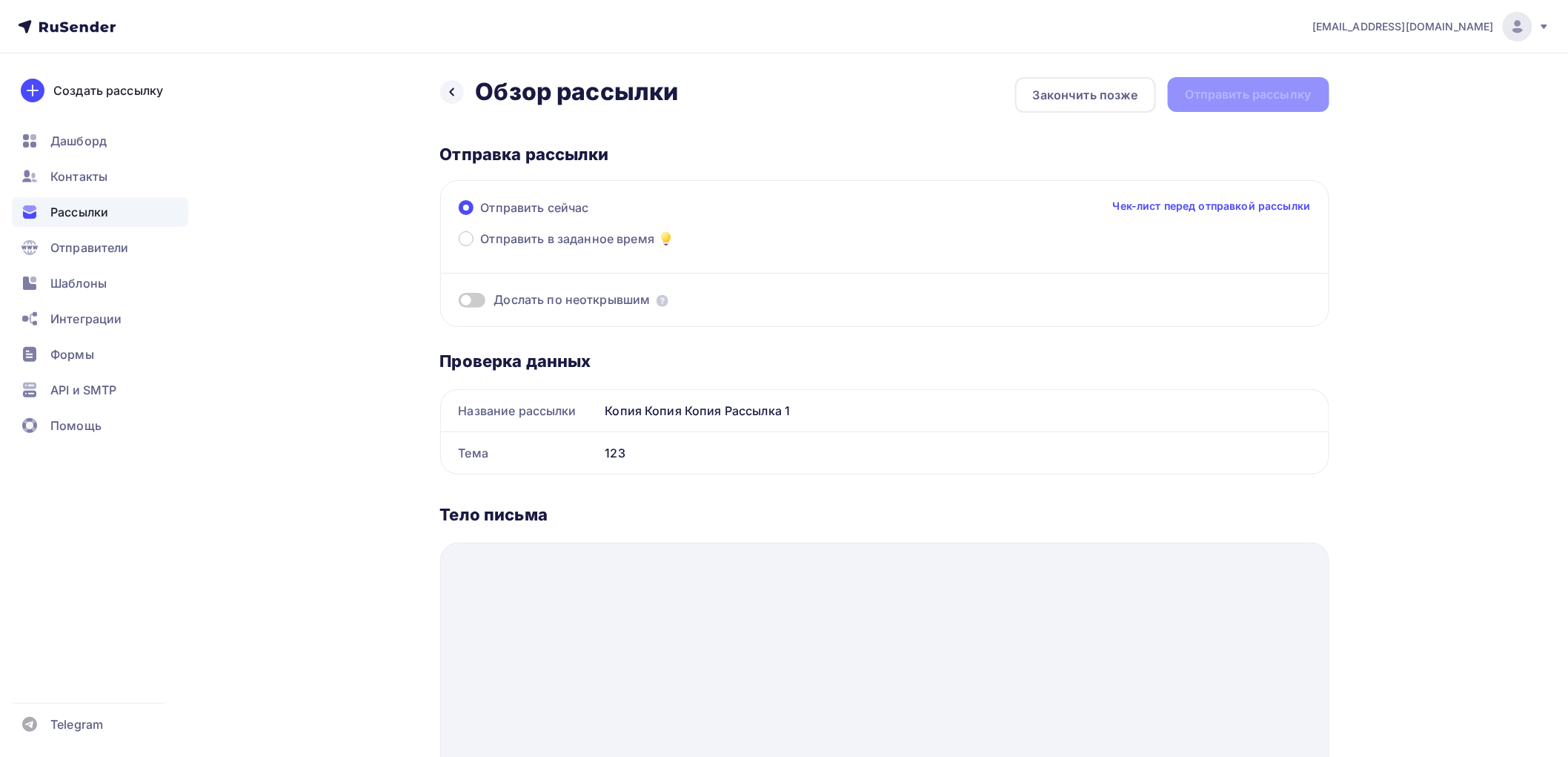
click at [1290, 89] on div "Назад Обзор рассылки Обзор рассылки Закончить позже Отправить рассылку" at bounding box center [884, 94] width 889 height 35
click at [106, 180] on span "Контакты" at bounding box center [79, 176] width 57 height 18
